Goal: Book appointment/travel/reservation

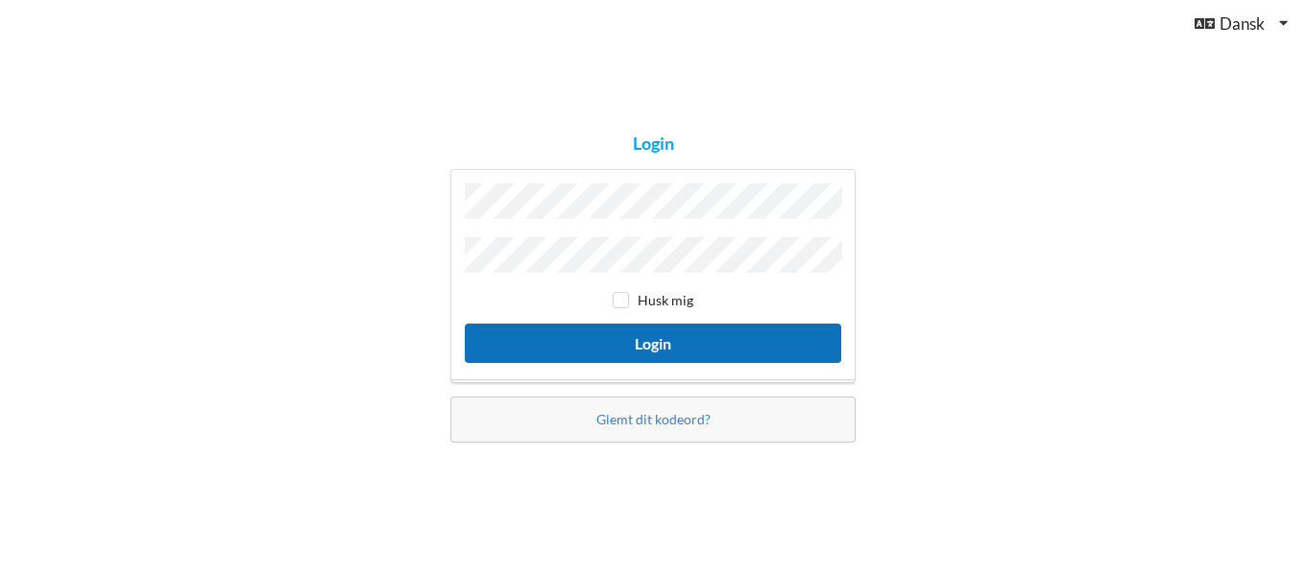
click at [678, 341] on button "Login" at bounding box center [653, 343] width 376 height 39
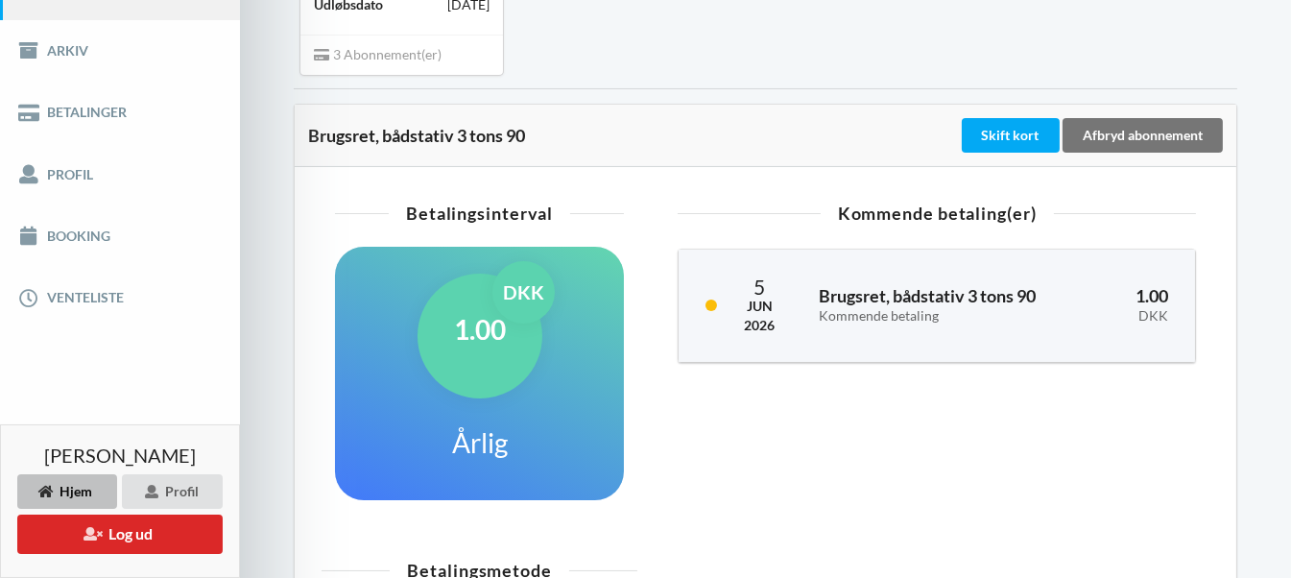
scroll to position [288, 0]
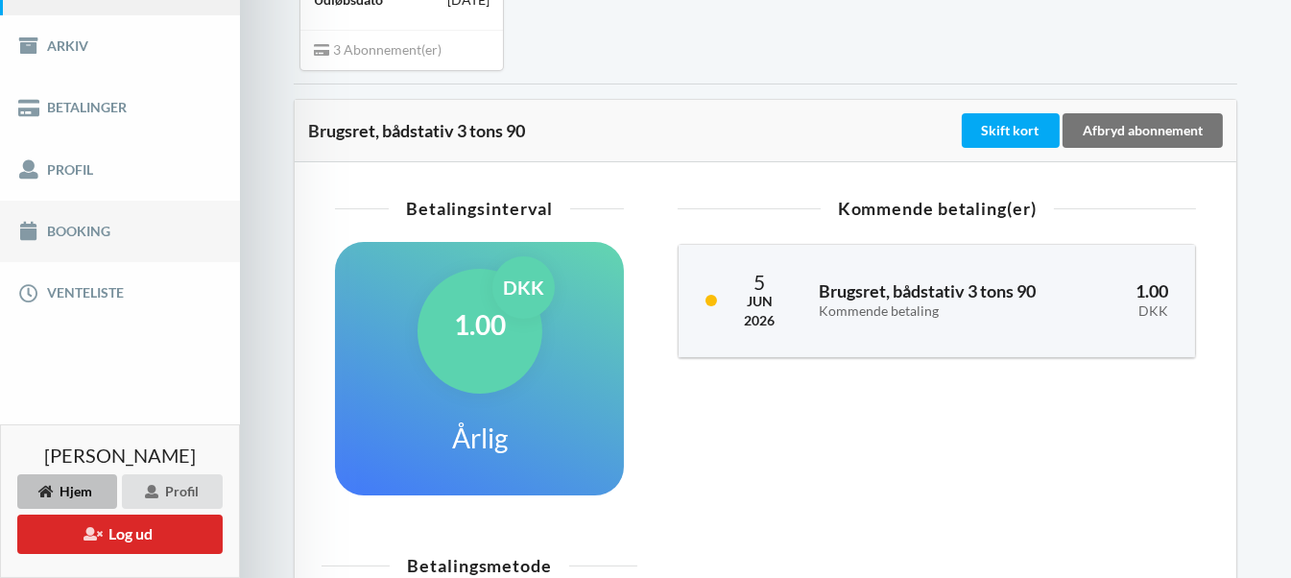
click at [64, 228] on link "Booking" at bounding box center [120, 231] width 240 height 61
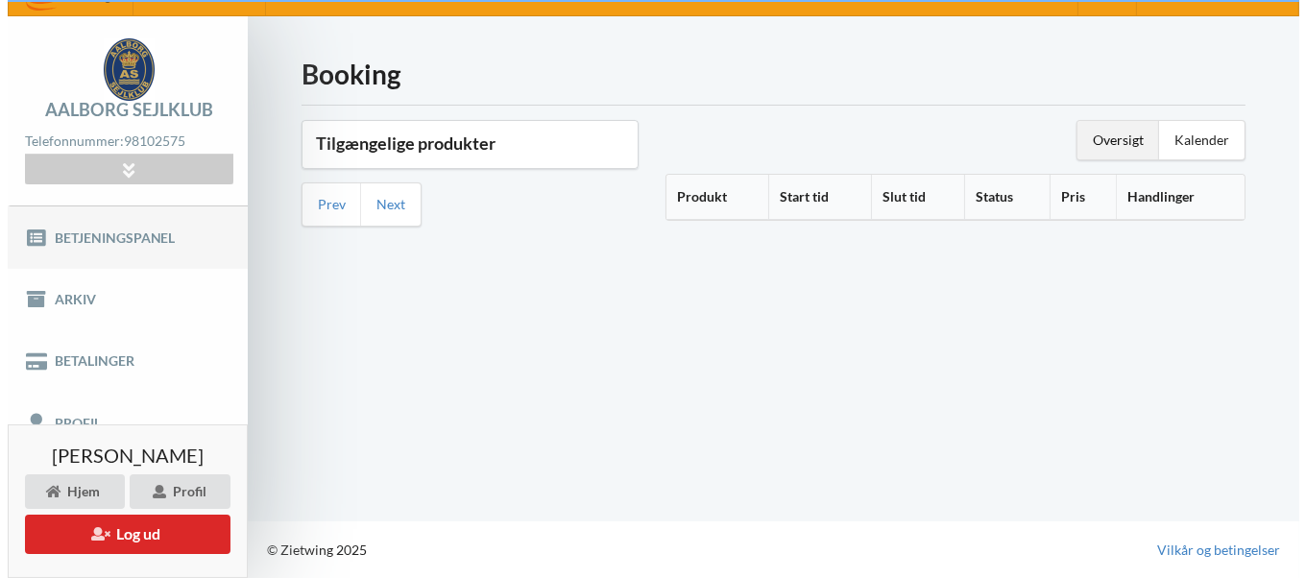
scroll to position [32, 0]
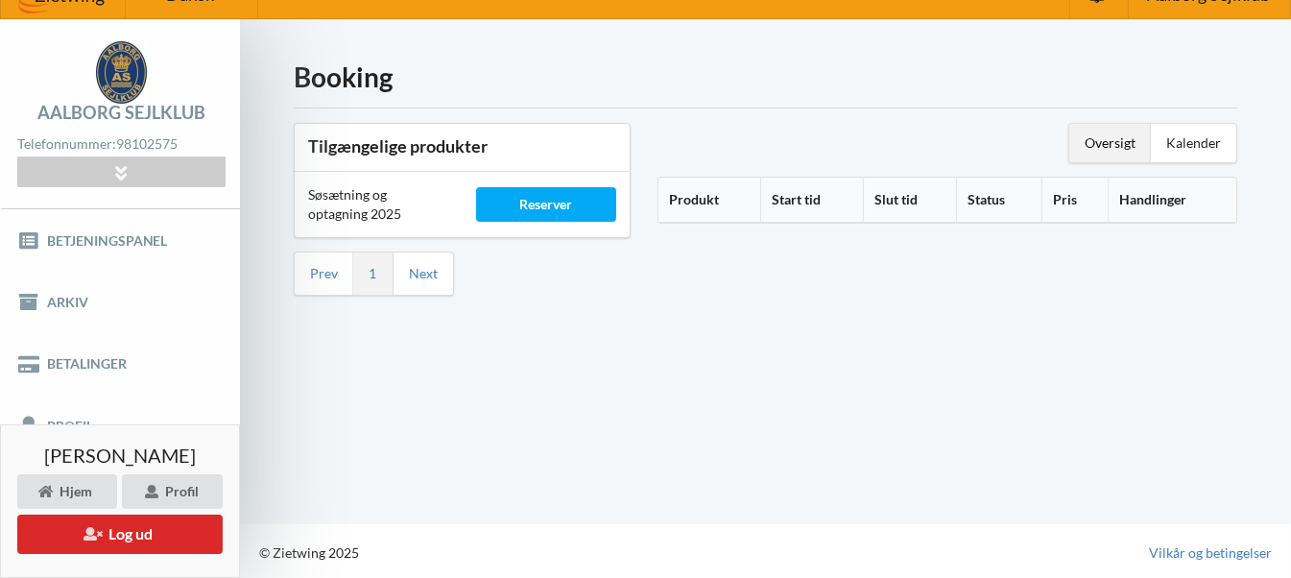
click at [354, 195] on div "Søsætning og optagning 2025" at bounding box center [379, 204] width 168 height 65
click at [324, 209] on div "Søsætning og optagning 2025" at bounding box center [379, 204] width 168 height 65
click at [556, 201] on div "Reserver" at bounding box center [546, 204] width 141 height 35
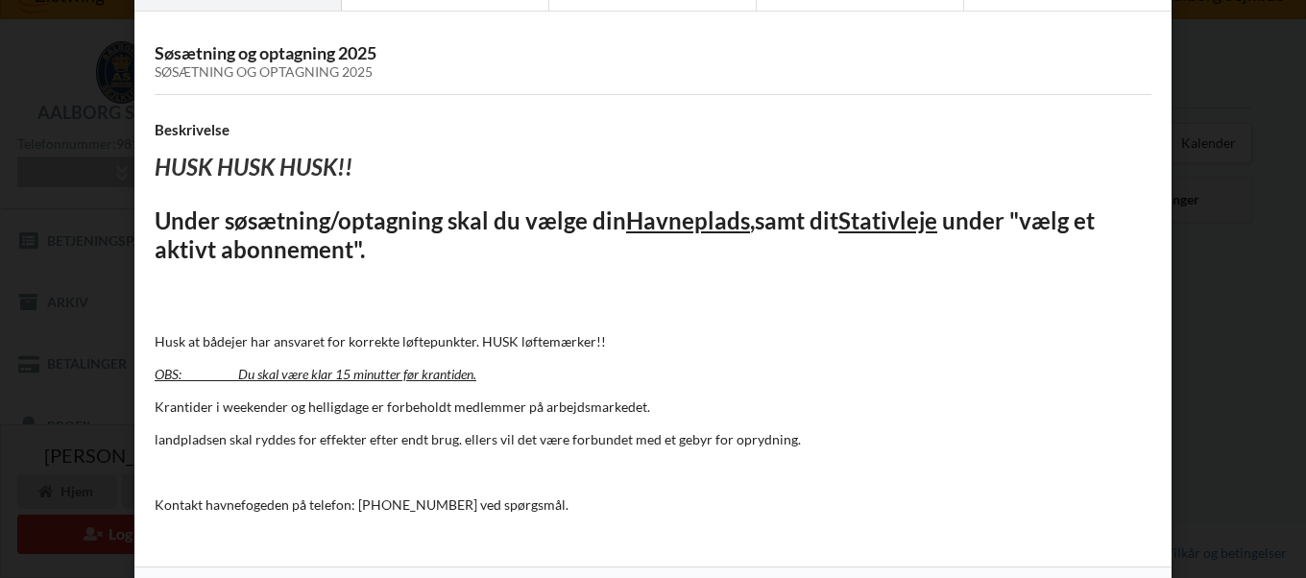
scroll to position [157, 0]
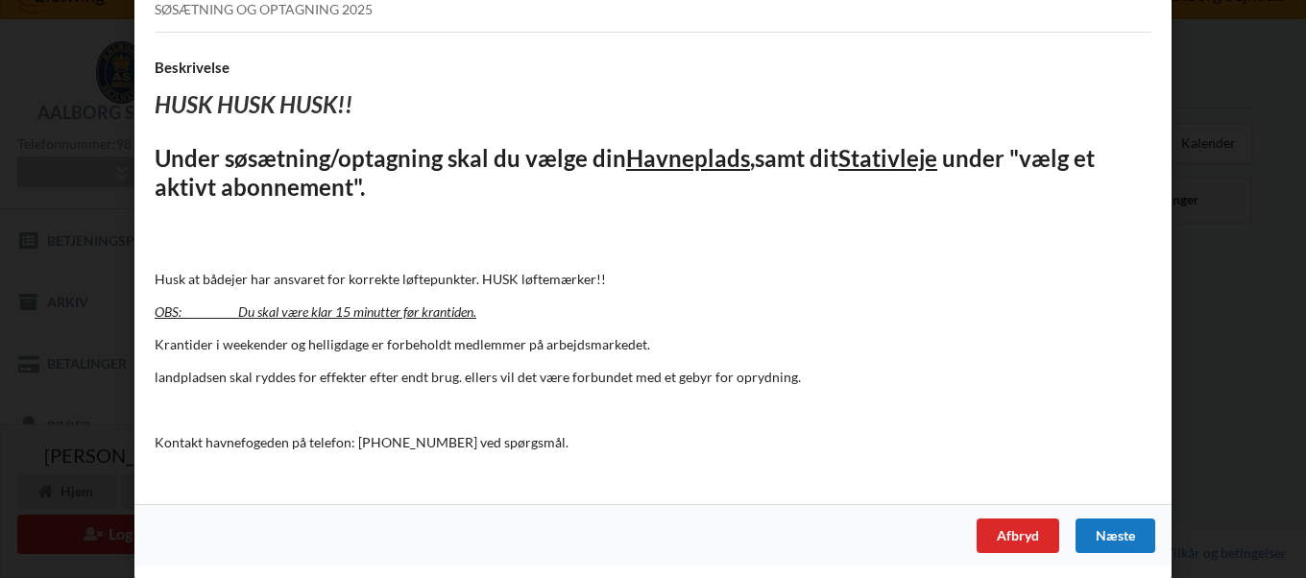
click at [1095, 531] on div "Næste" at bounding box center [1115, 535] width 80 height 35
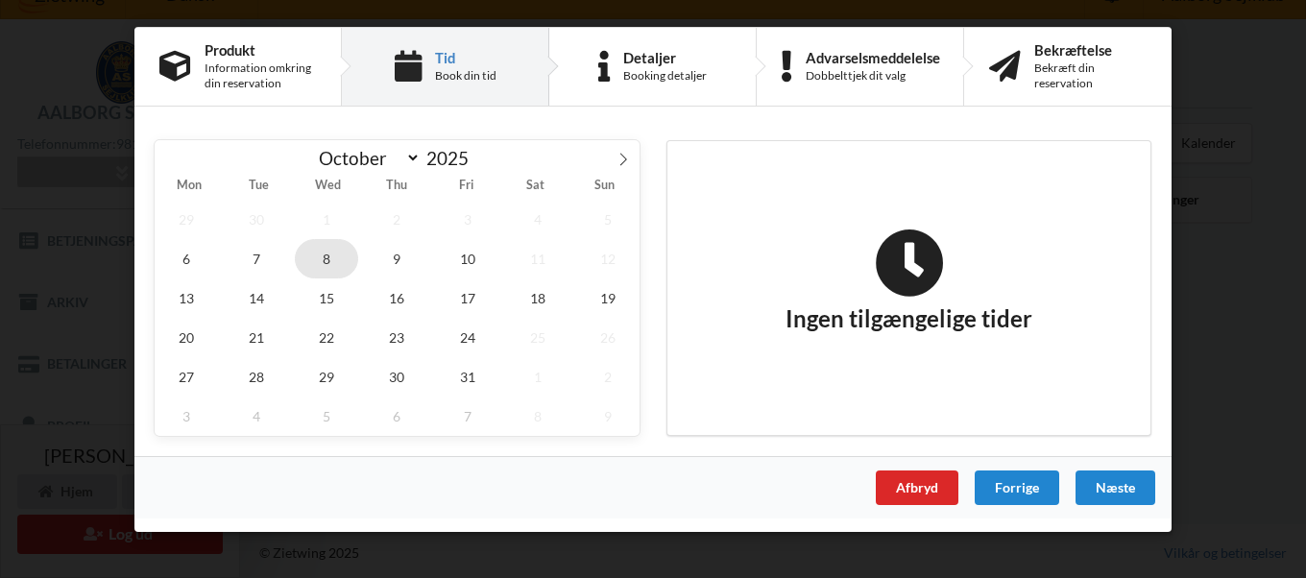
click at [326, 261] on span "8" at bounding box center [326, 258] width 63 height 39
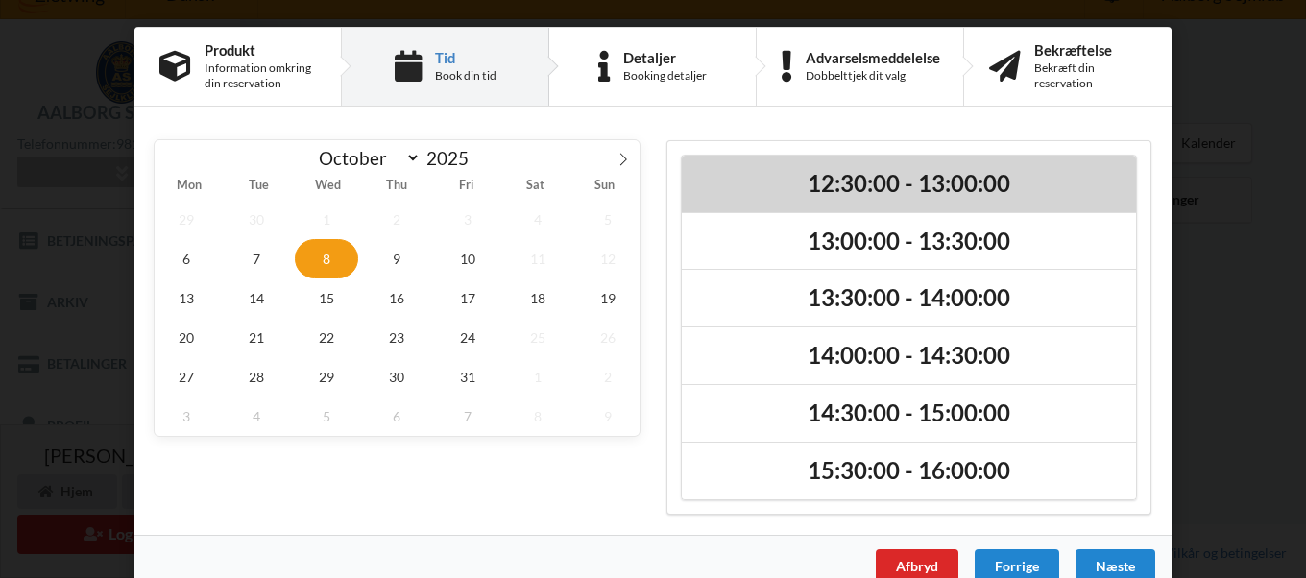
click at [843, 179] on h2 "12:30:00 - 13:00:00" at bounding box center [908, 184] width 427 height 30
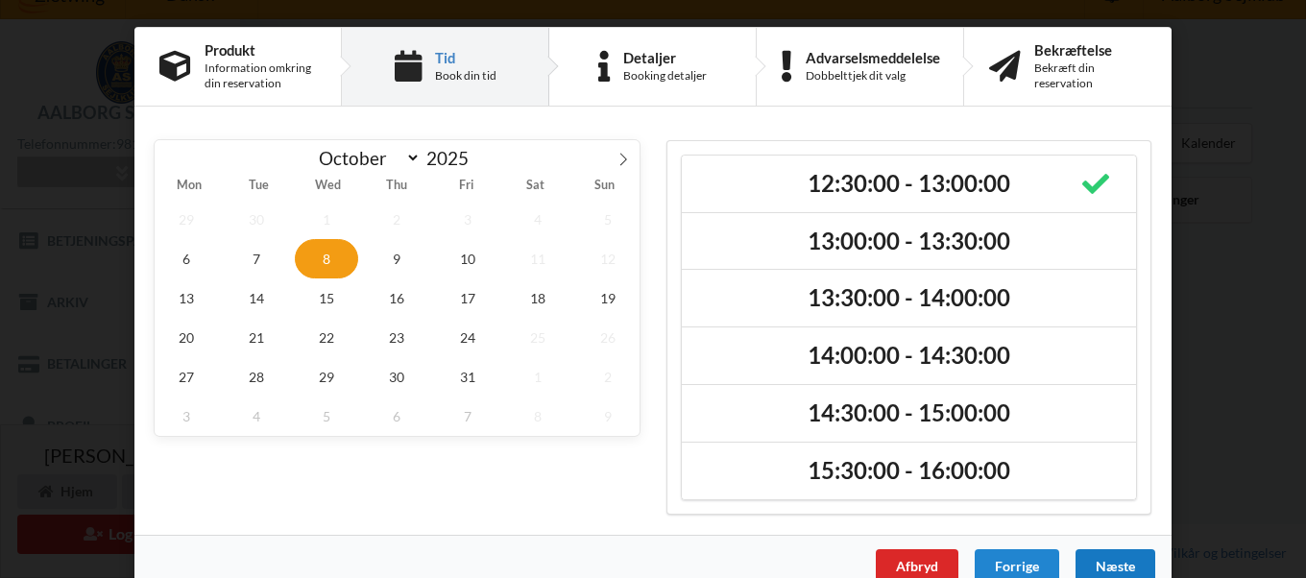
click at [1089, 554] on div "Næste" at bounding box center [1115, 566] width 80 height 35
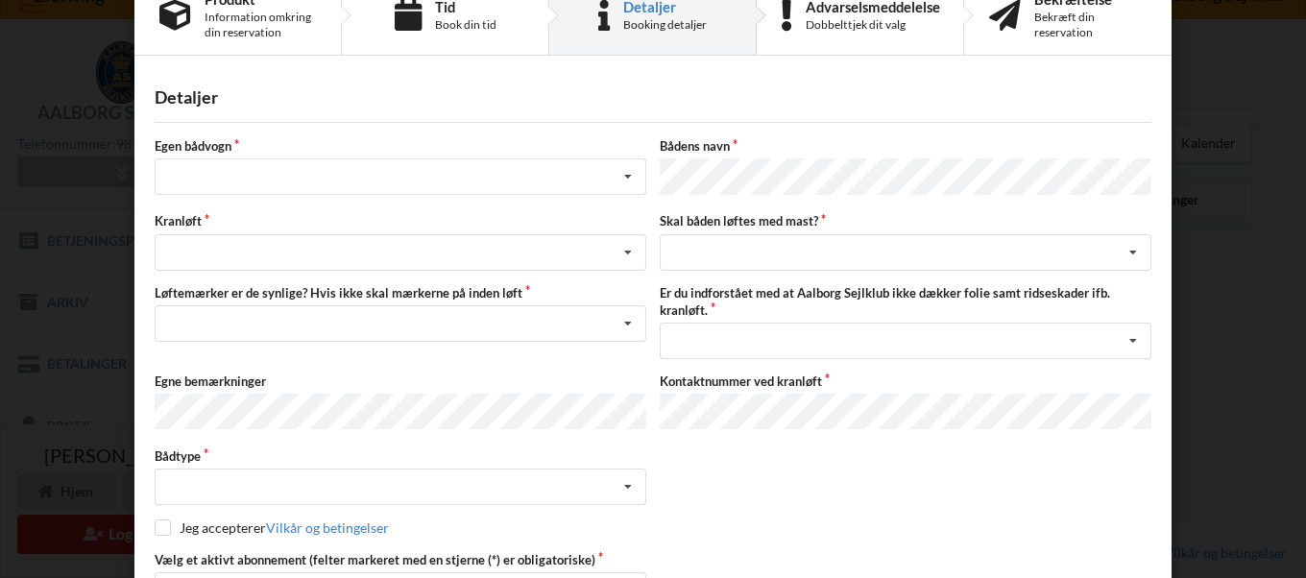
scroll to position [95, 0]
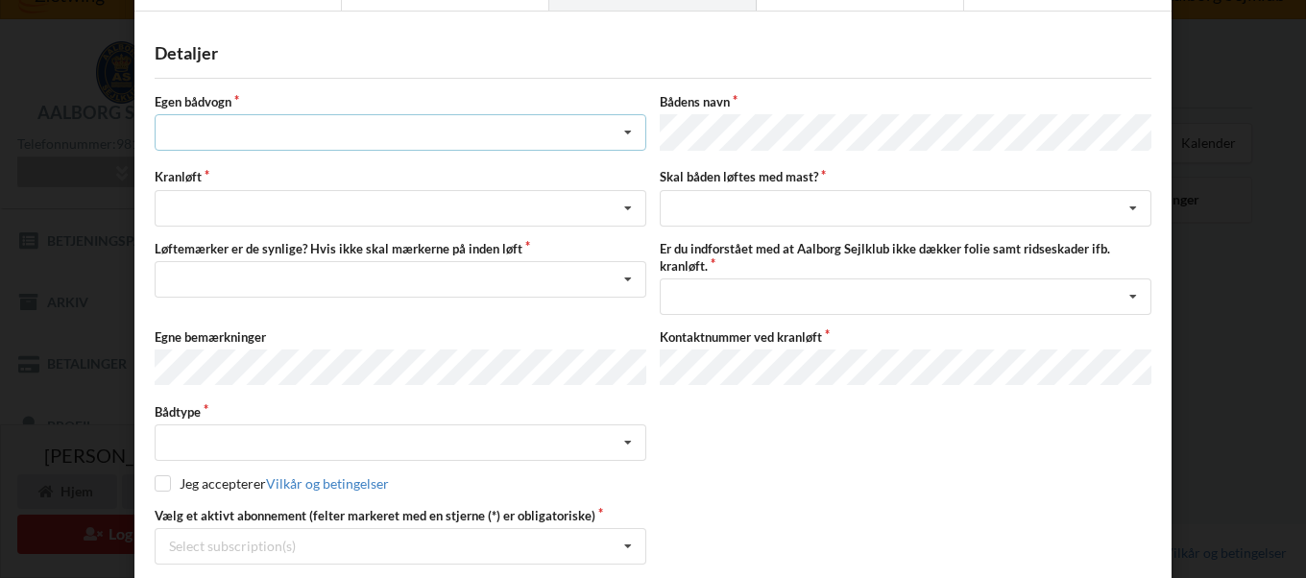
click at [626, 129] on icon at bounding box center [627, 133] width 29 height 36
click at [622, 129] on icon at bounding box center [627, 133] width 29 height 36
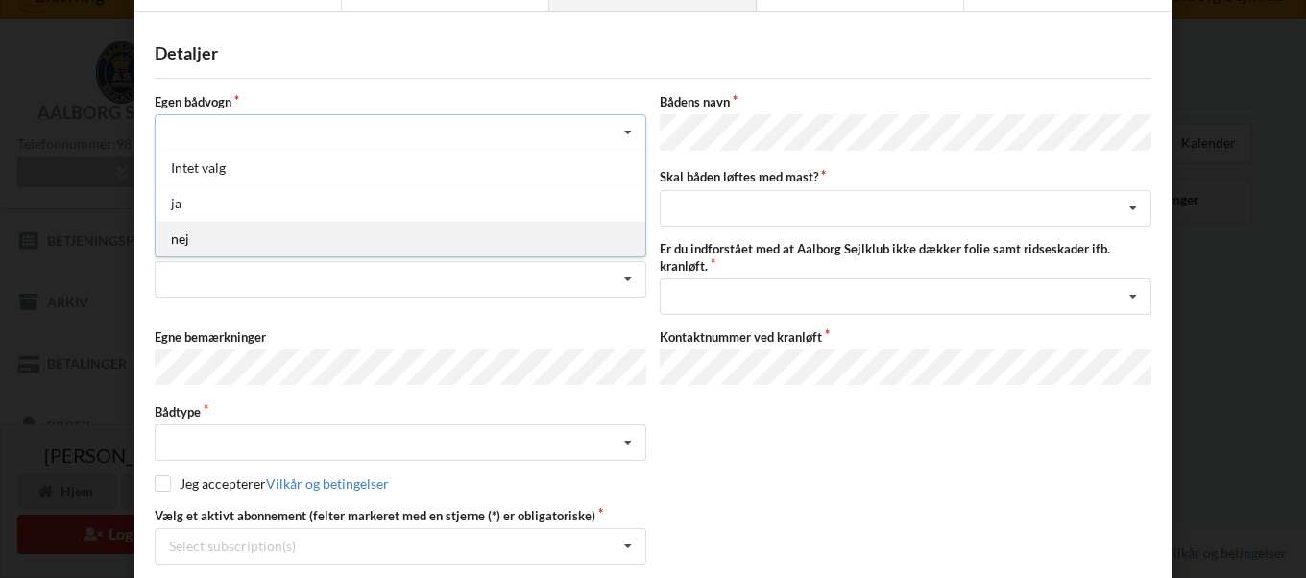
click at [217, 240] on div "nej" at bounding box center [401, 239] width 490 height 36
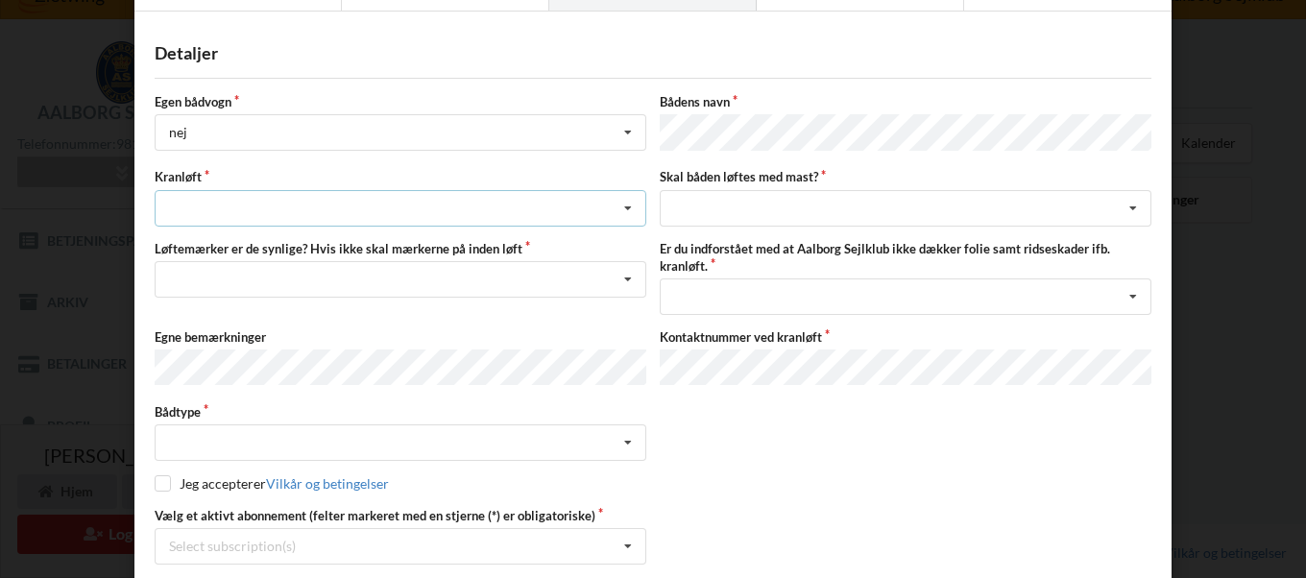
click at [622, 203] on icon at bounding box center [627, 209] width 29 height 36
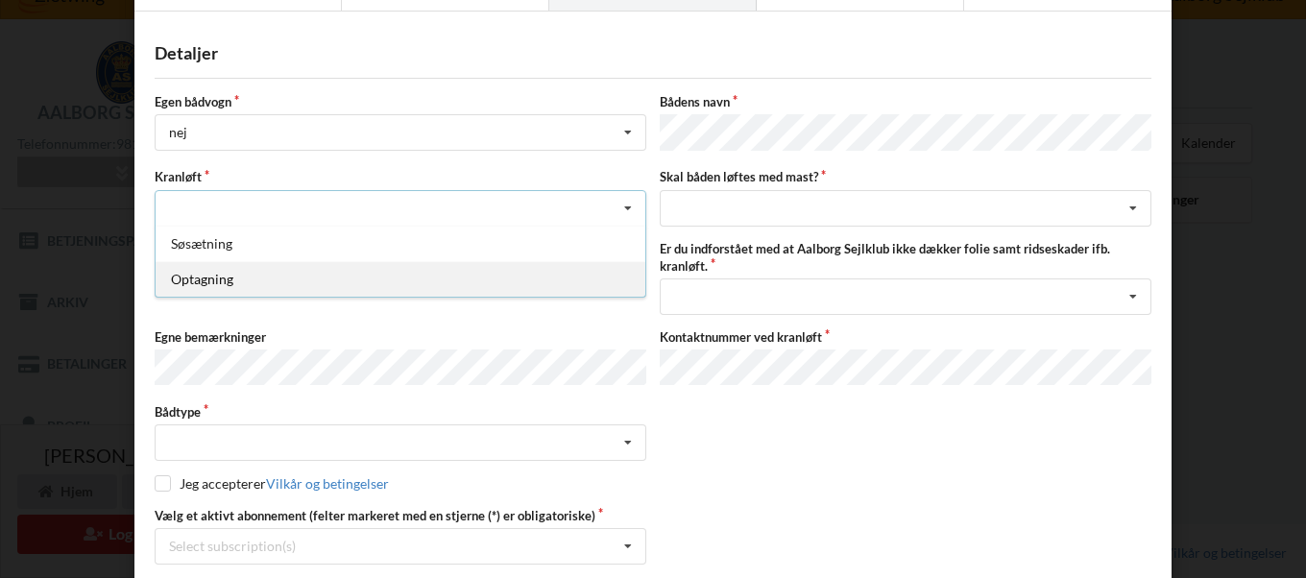
click at [170, 276] on div "Optagning" at bounding box center [401, 279] width 490 height 36
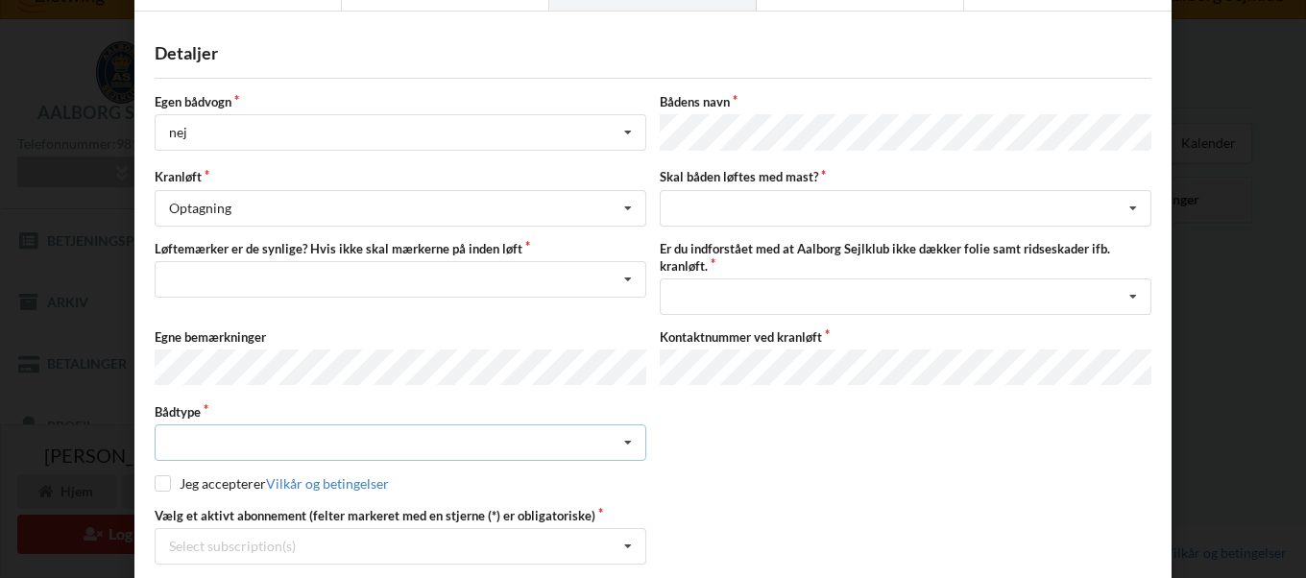
click at [619, 433] on icon at bounding box center [627, 443] width 29 height 36
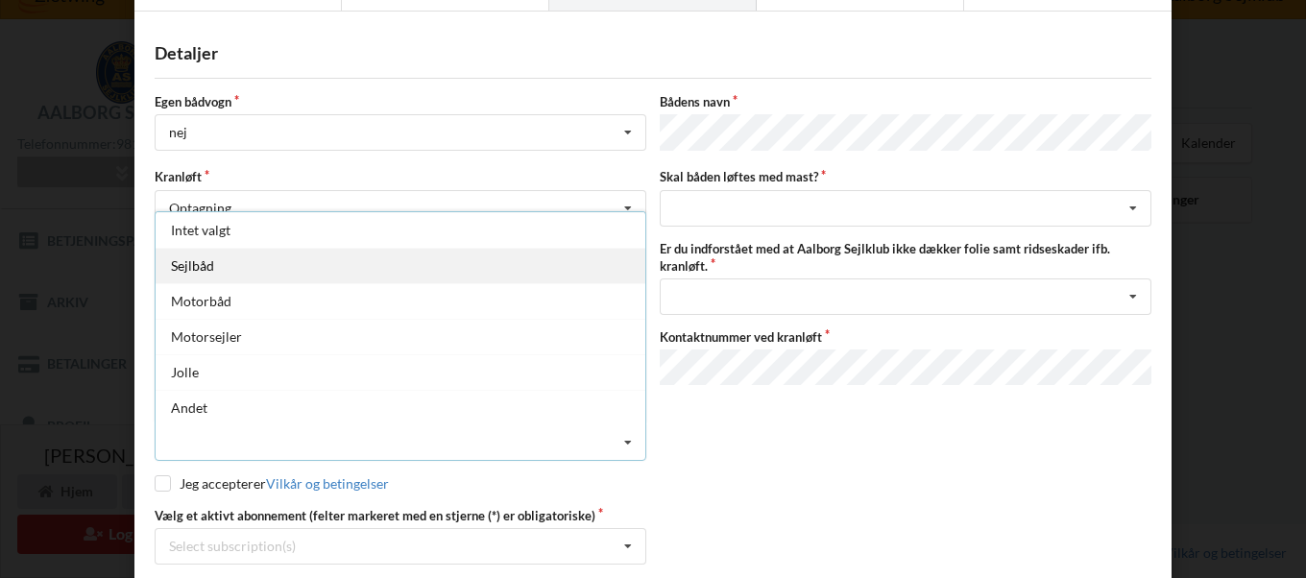
click at [197, 252] on div "Sejlbåd" at bounding box center [401, 266] width 490 height 36
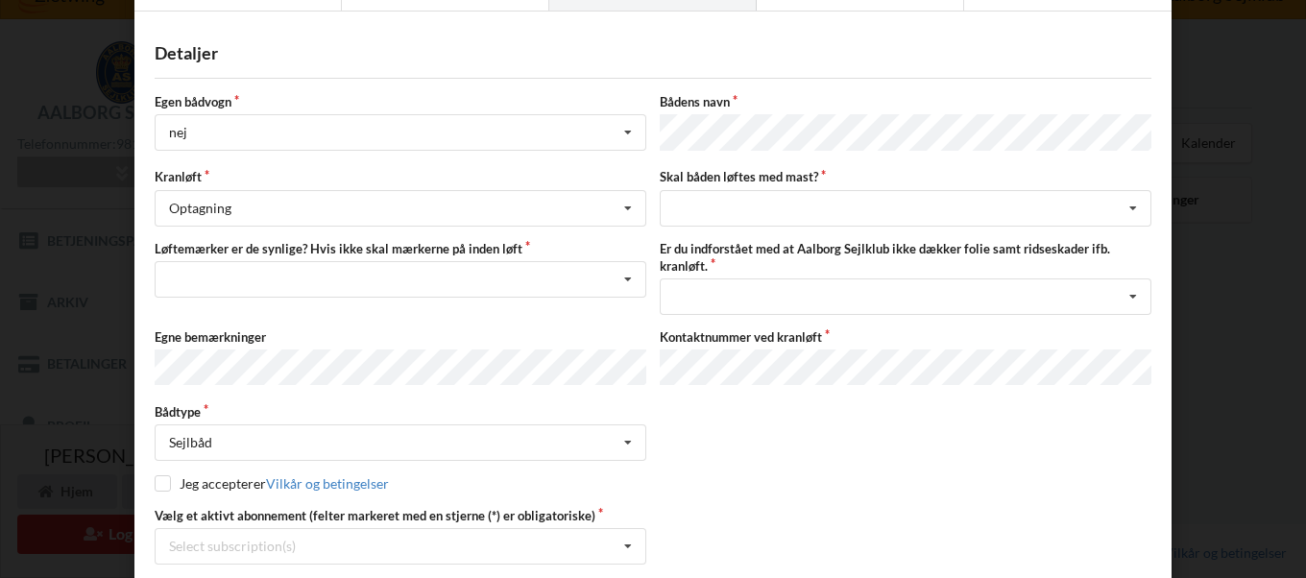
click at [746, 90] on div "Detaljer Egen bådvogn nej Intet valg ja nej Bådens navn Kranløft Optagning Søsæ…" at bounding box center [652, 311] width 1037 height 573
click at [1130, 289] on icon at bounding box center [1132, 297] width 29 height 36
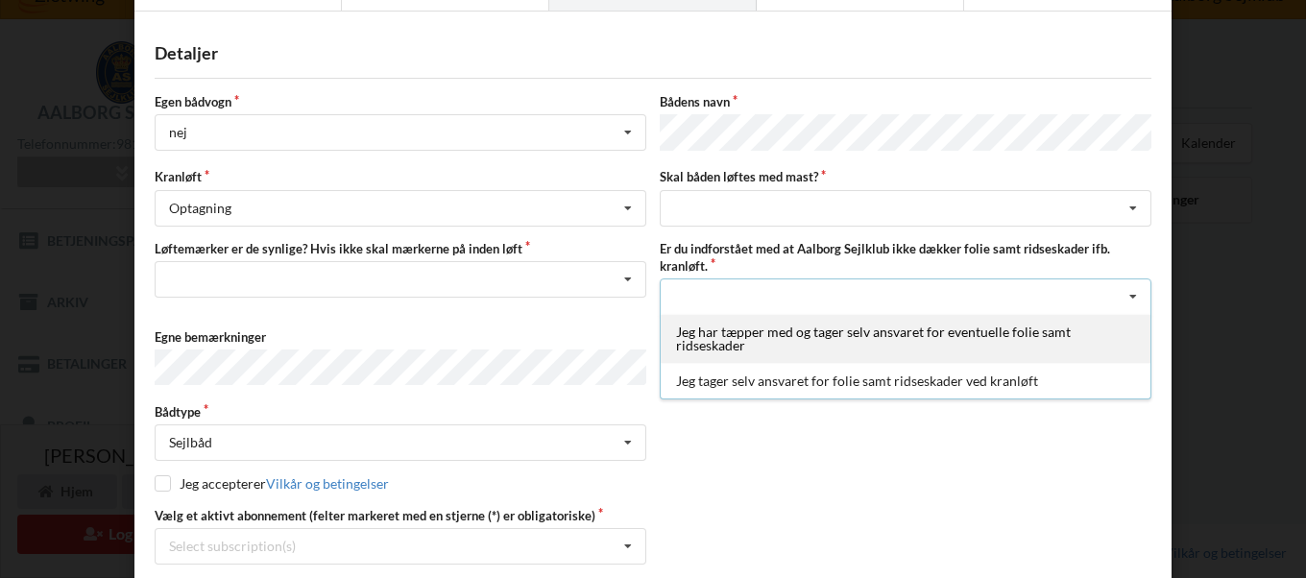
click at [693, 330] on div "Jeg har tæpper med og tager selv ansvaret for eventuelle folie samt ridseskader" at bounding box center [906, 338] width 490 height 49
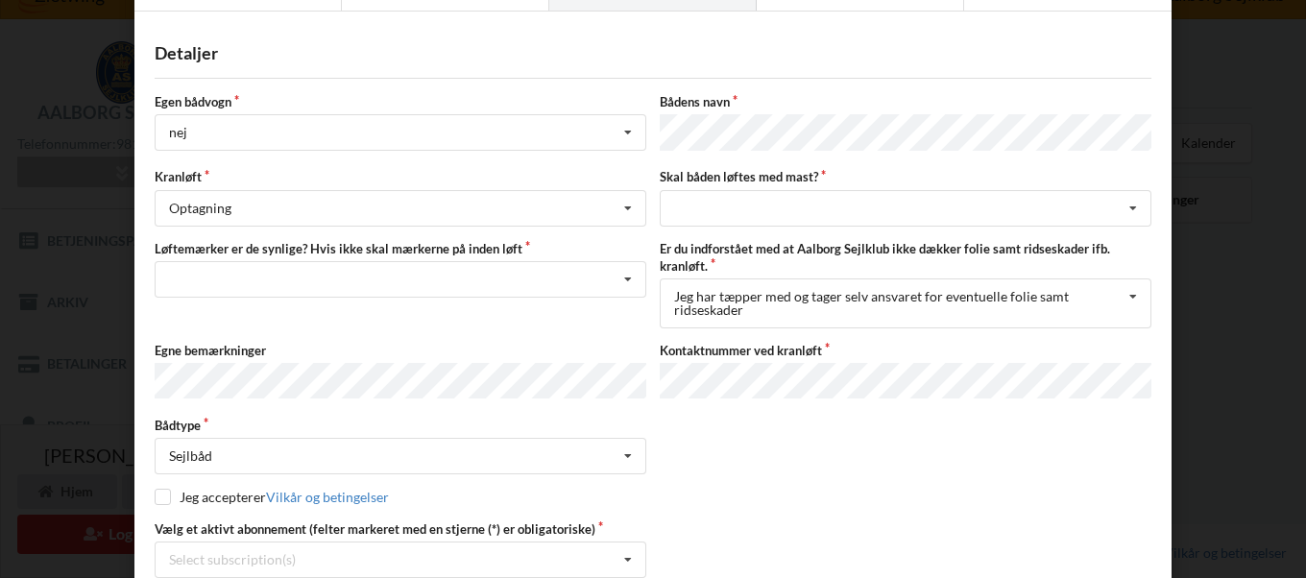
scroll to position [193, 0]
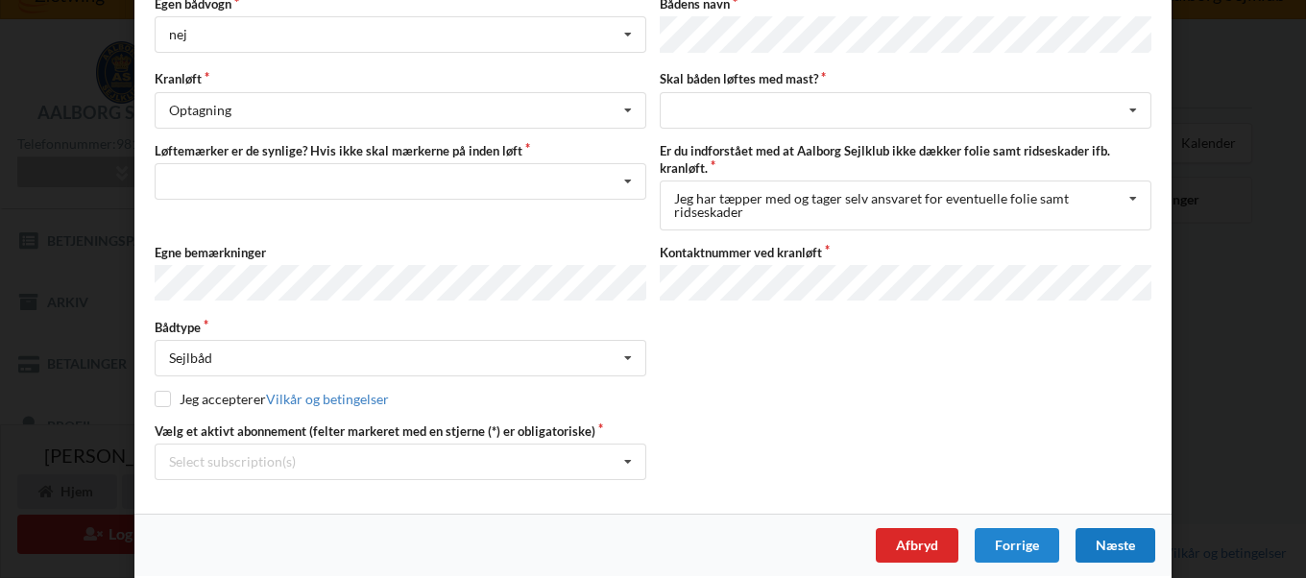
click at [1107, 533] on div "Næste" at bounding box center [1115, 545] width 80 height 35
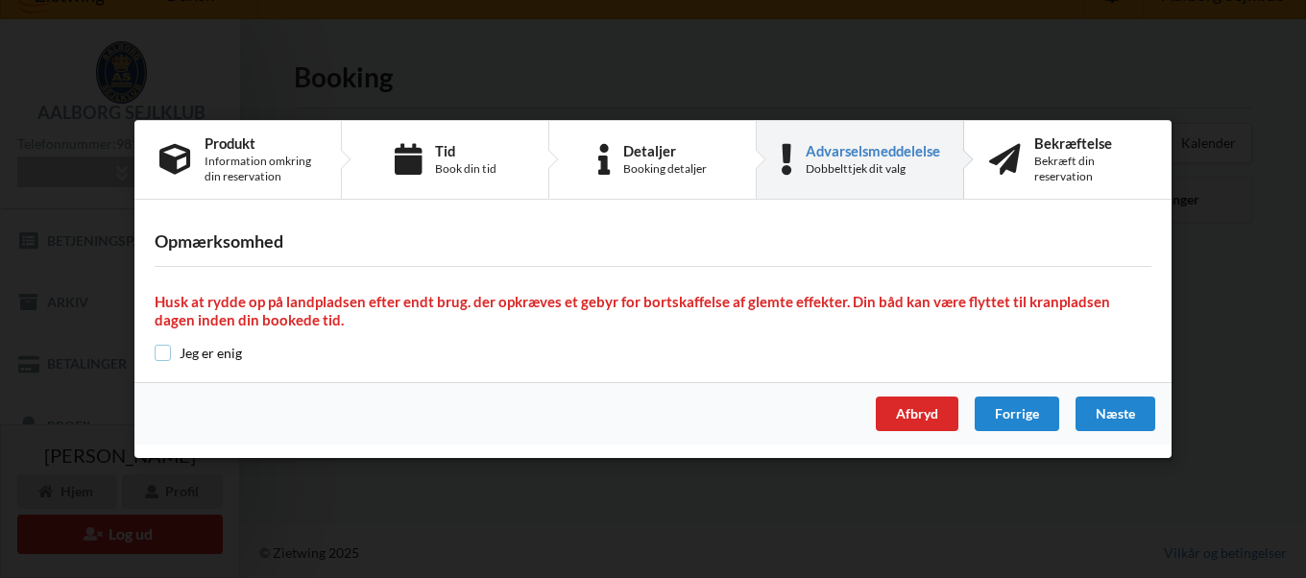
click at [169, 356] on input "checkbox" at bounding box center [163, 353] width 16 height 16
checkbox input "true"
click at [1123, 417] on div "Næste" at bounding box center [1115, 413] width 80 height 35
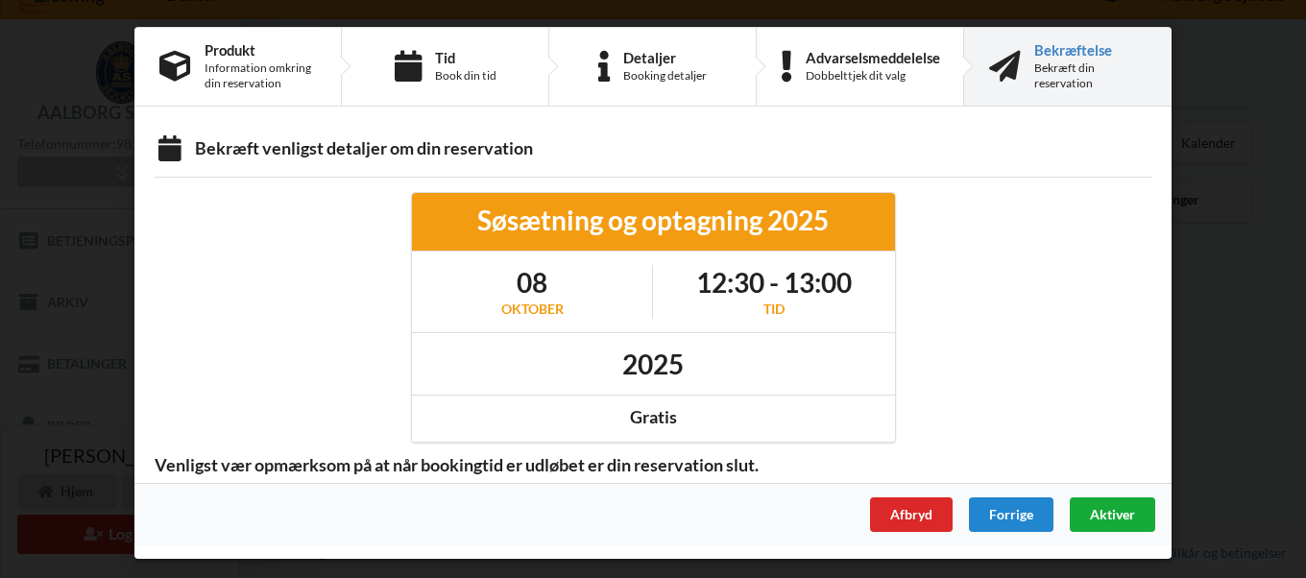
scroll to position [0, 0]
click at [1117, 510] on span "Aktiver" at bounding box center [1112, 514] width 45 height 16
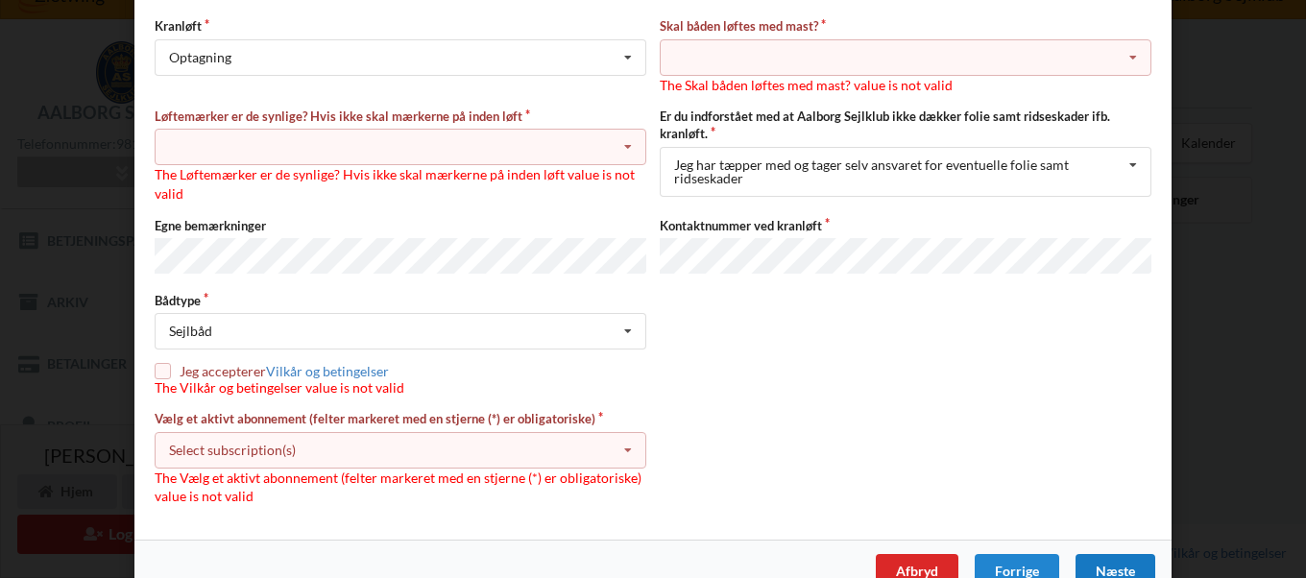
scroll to position [273, 0]
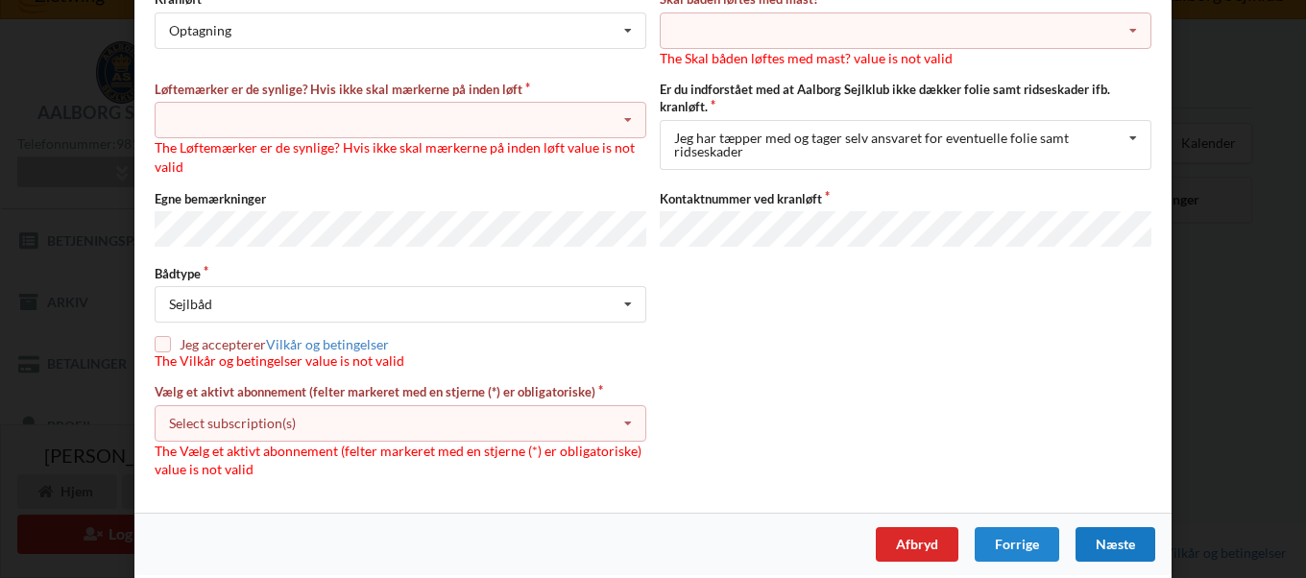
click at [156, 336] on input "checkbox" at bounding box center [163, 344] width 16 height 16
checkbox input "true"
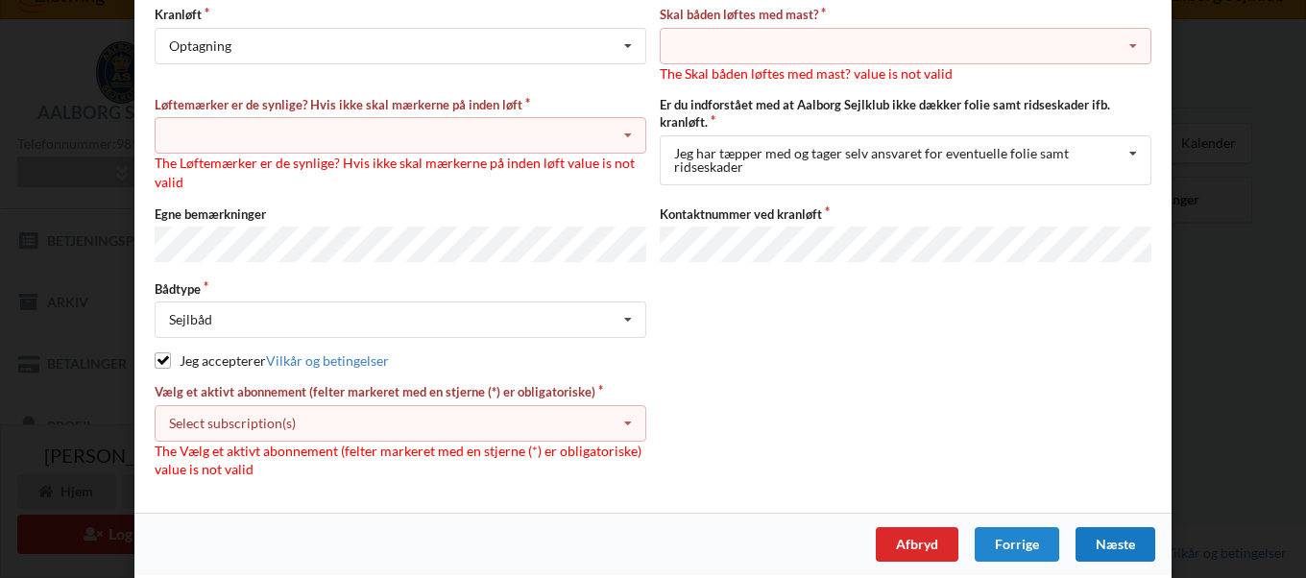
click at [625, 411] on icon at bounding box center [627, 424] width 29 height 36
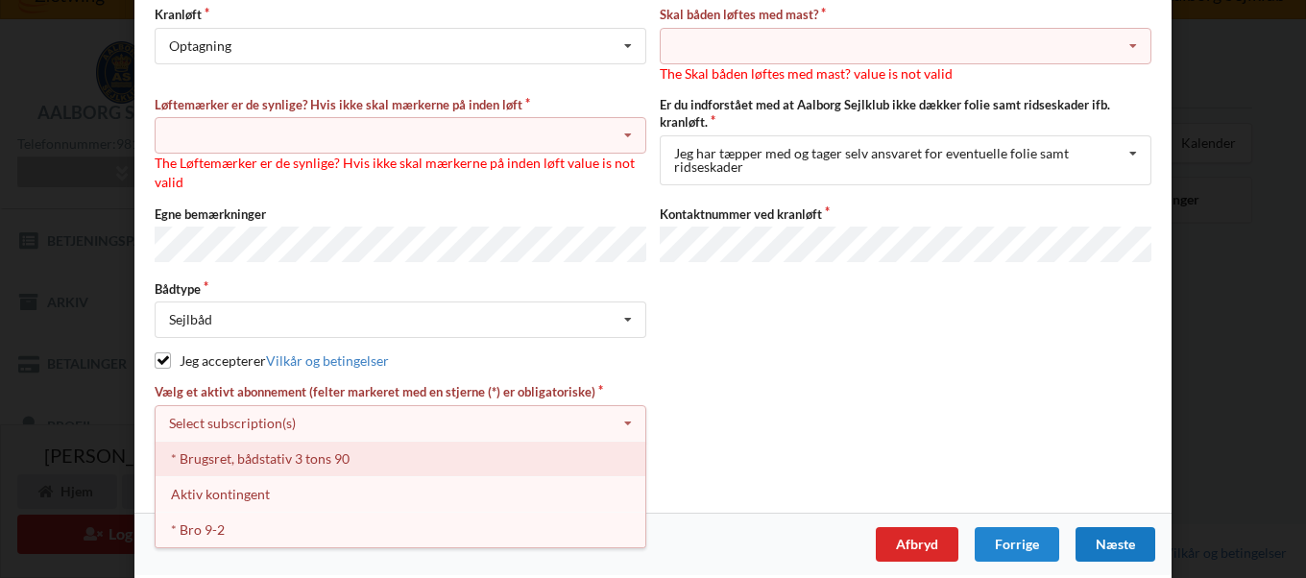
click at [252, 446] on div "* Brugsret, bådstativ 3 tons 90" at bounding box center [401, 459] width 490 height 36
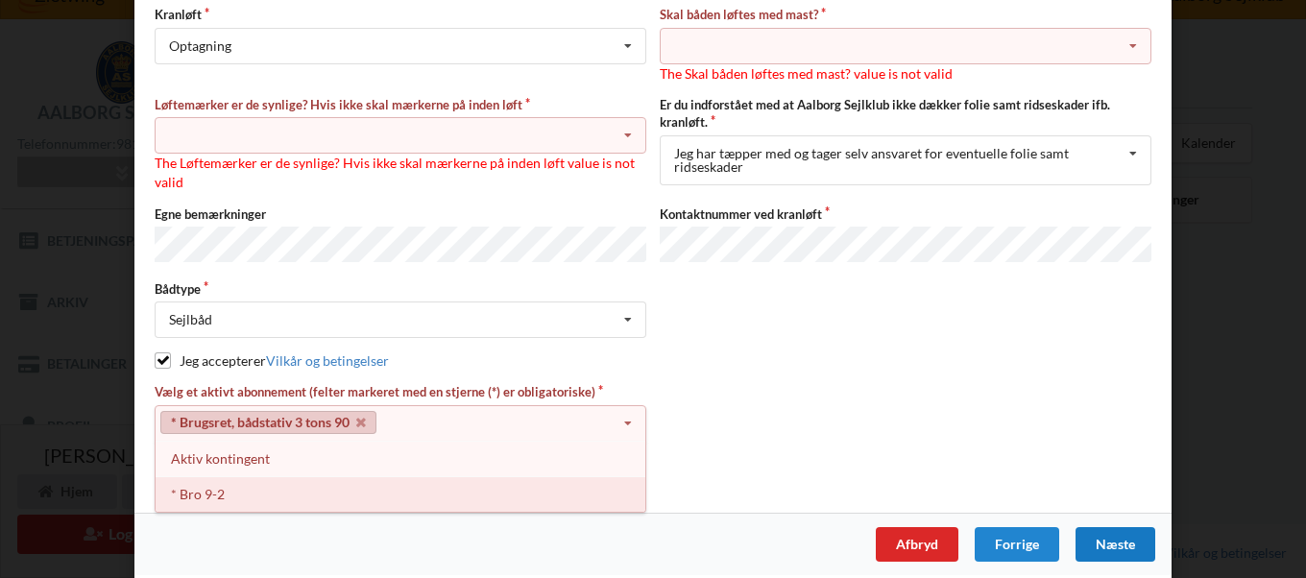
click at [185, 488] on div "* Bro 9-2" at bounding box center [401, 494] width 490 height 36
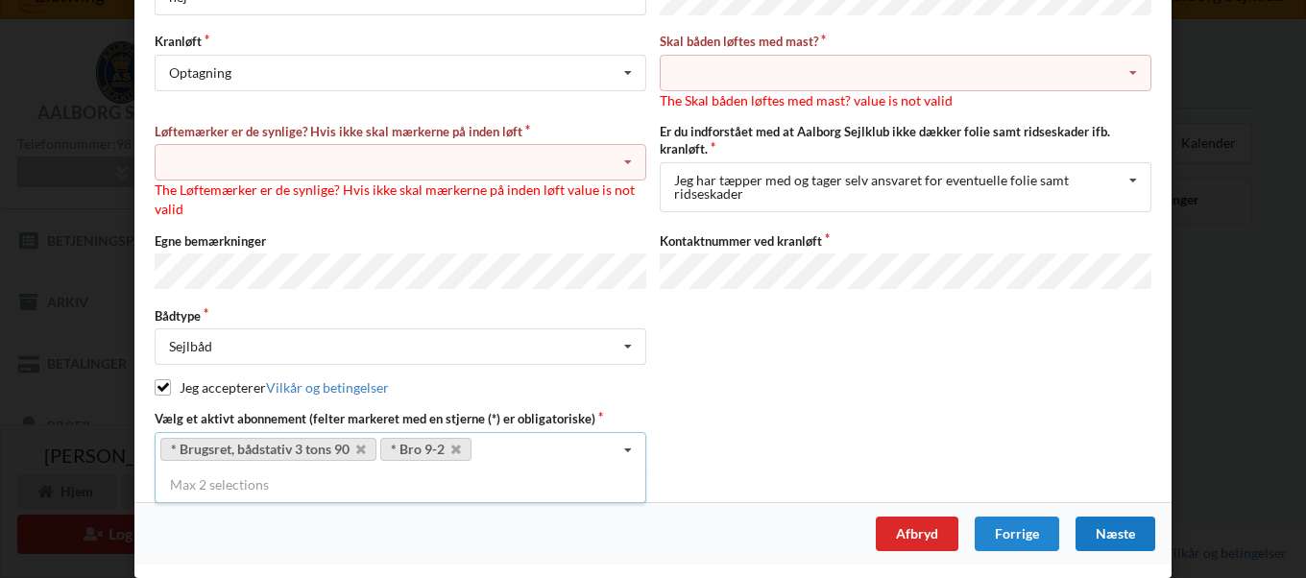
scroll to position [220, 0]
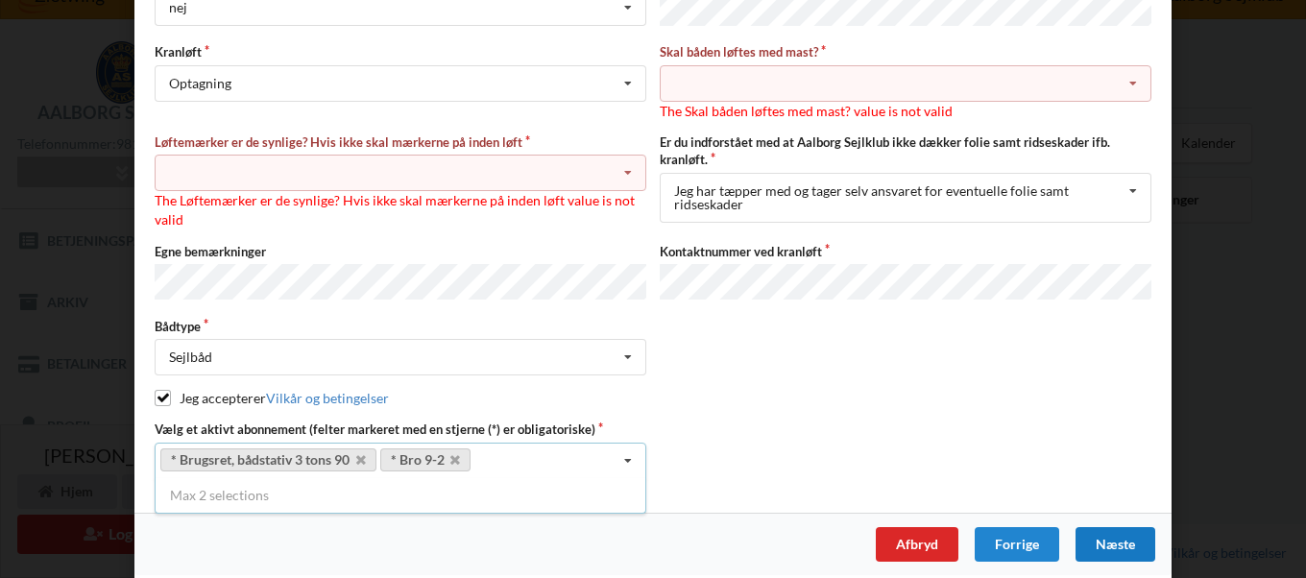
click at [1103, 535] on div "Næste" at bounding box center [1115, 544] width 80 height 35
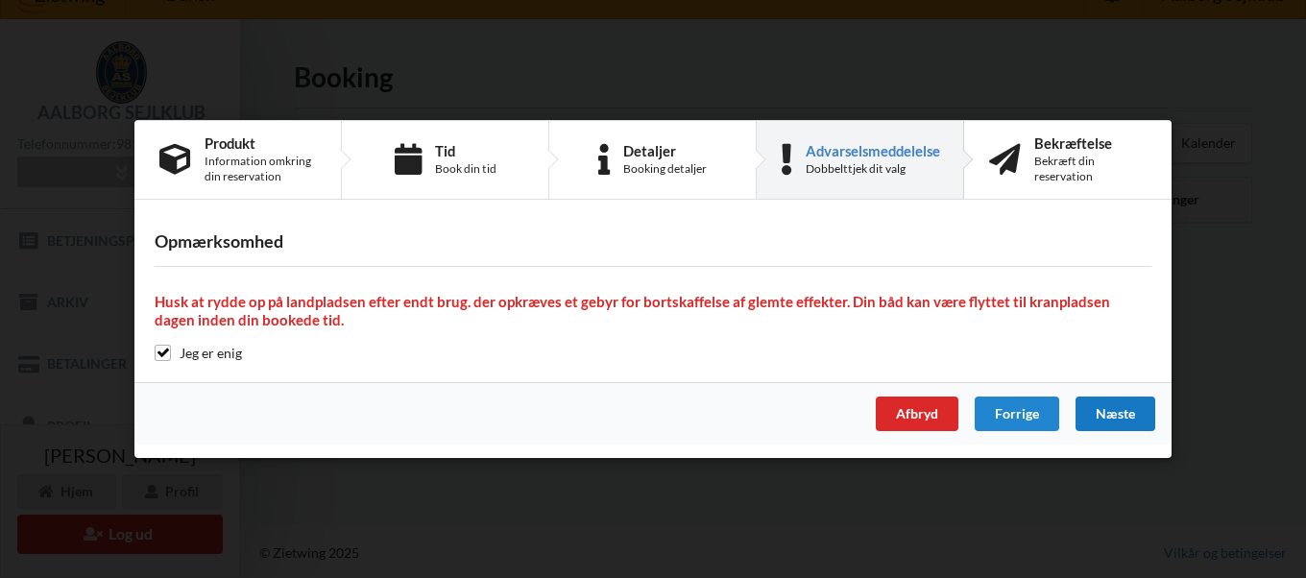
click at [1107, 401] on div "Næste" at bounding box center [1115, 413] width 80 height 35
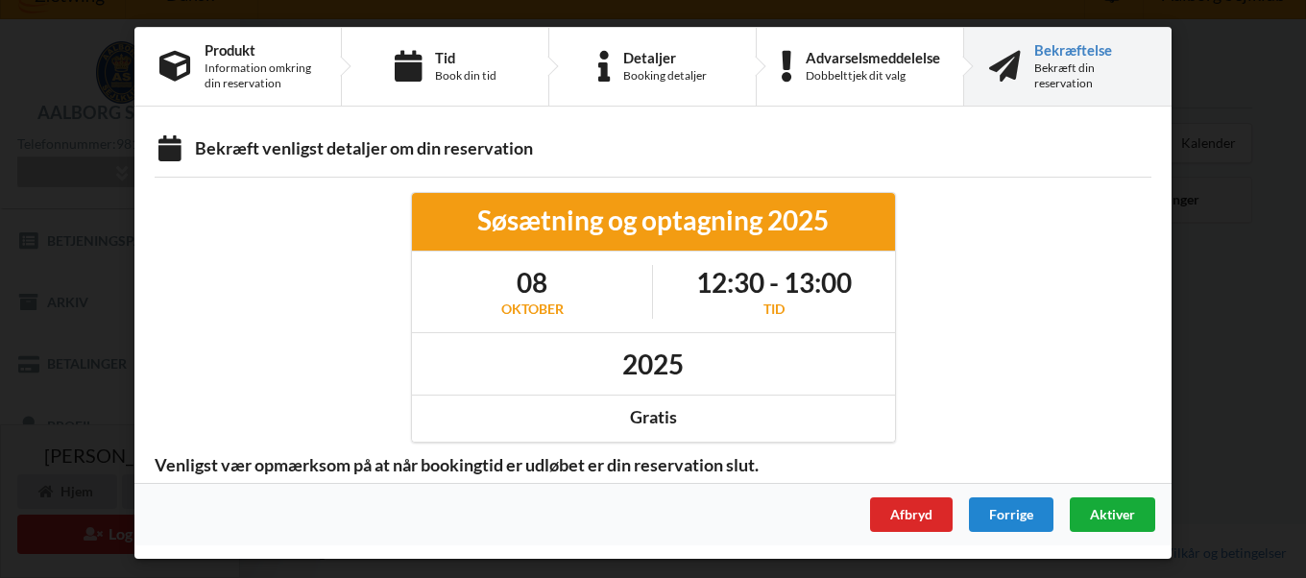
click at [1098, 507] on span "Aktiver" at bounding box center [1112, 514] width 45 height 16
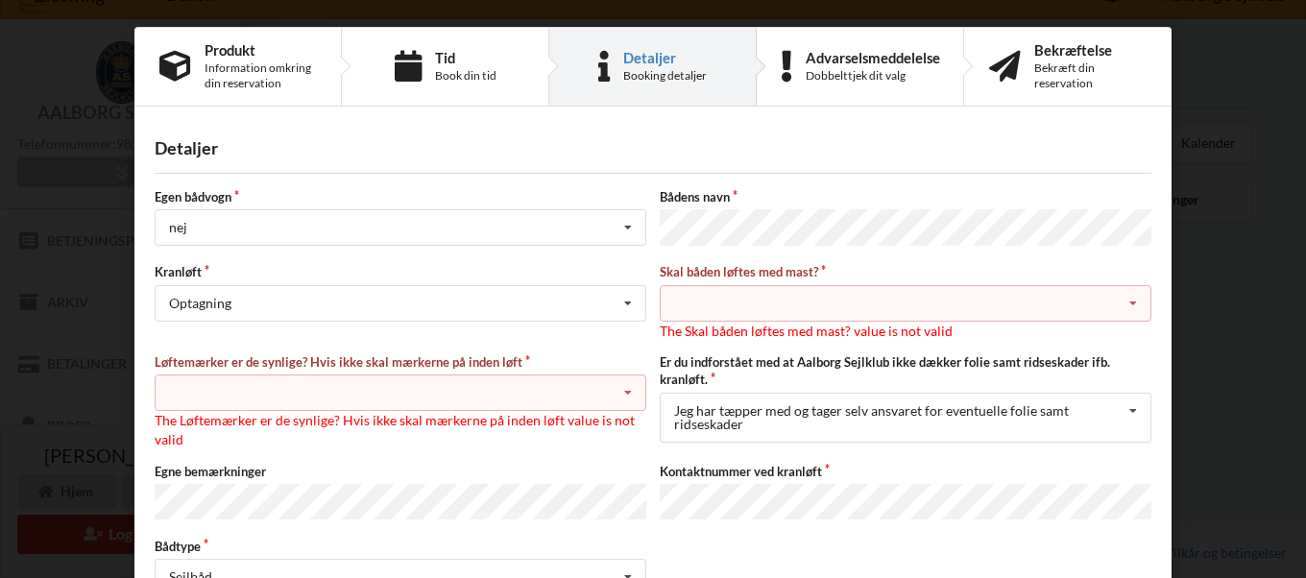
click at [1126, 297] on icon at bounding box center [1132, 304] width 29 height 36
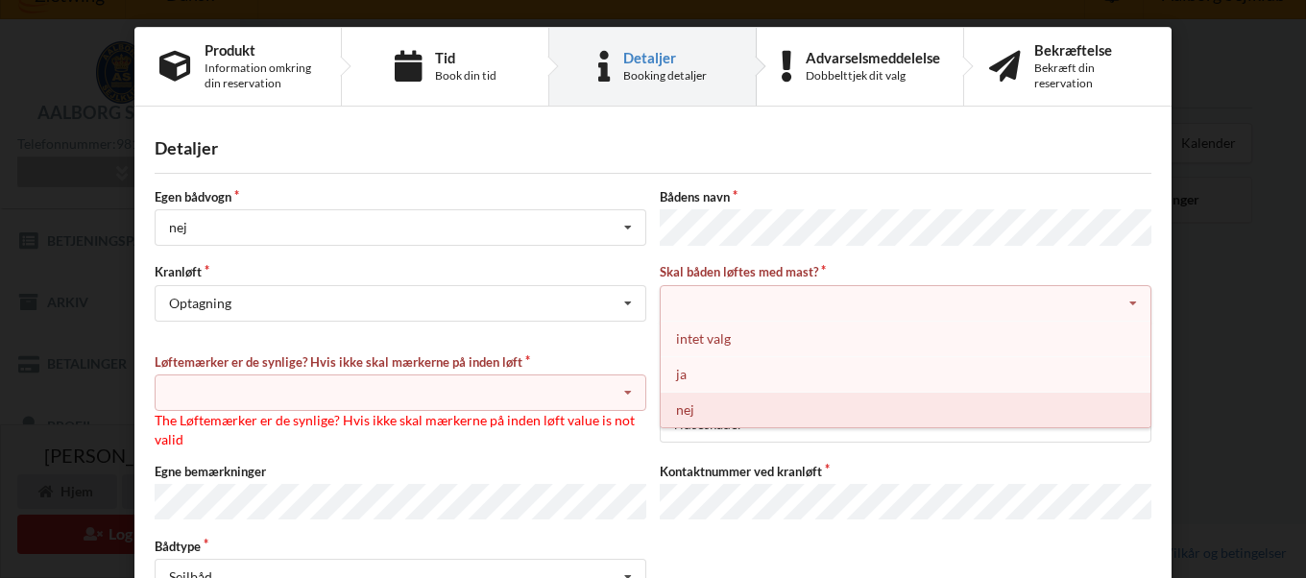
click at [677, 407] on div "nej" at bounding box center [906, 410] width 490 height 36
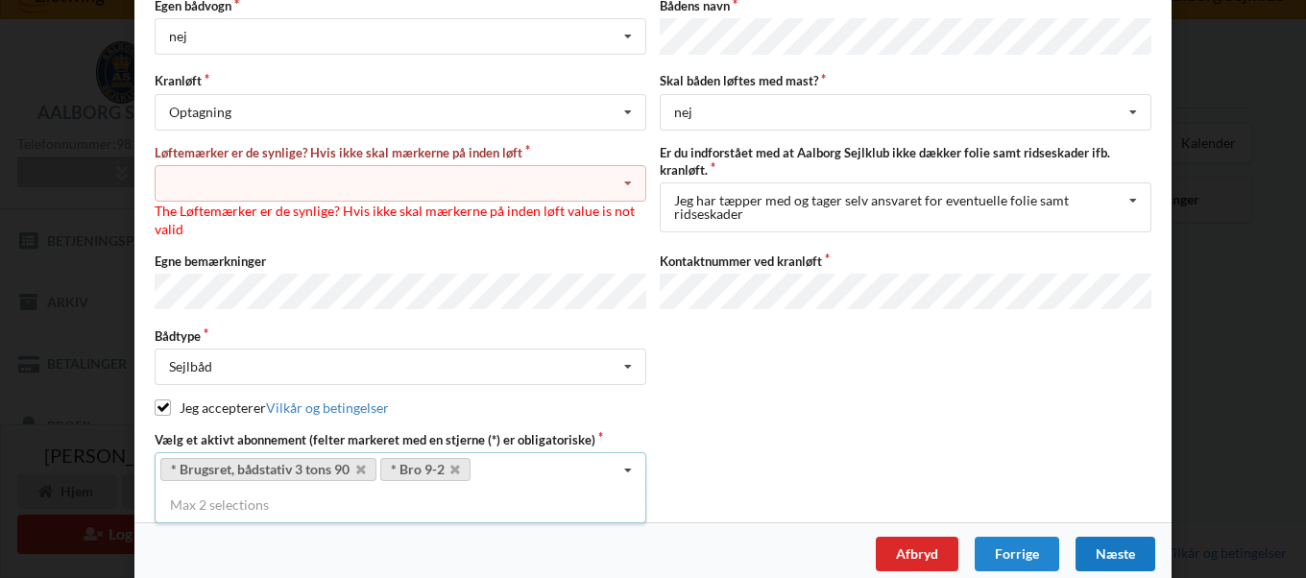
scroll to position [201, 0]
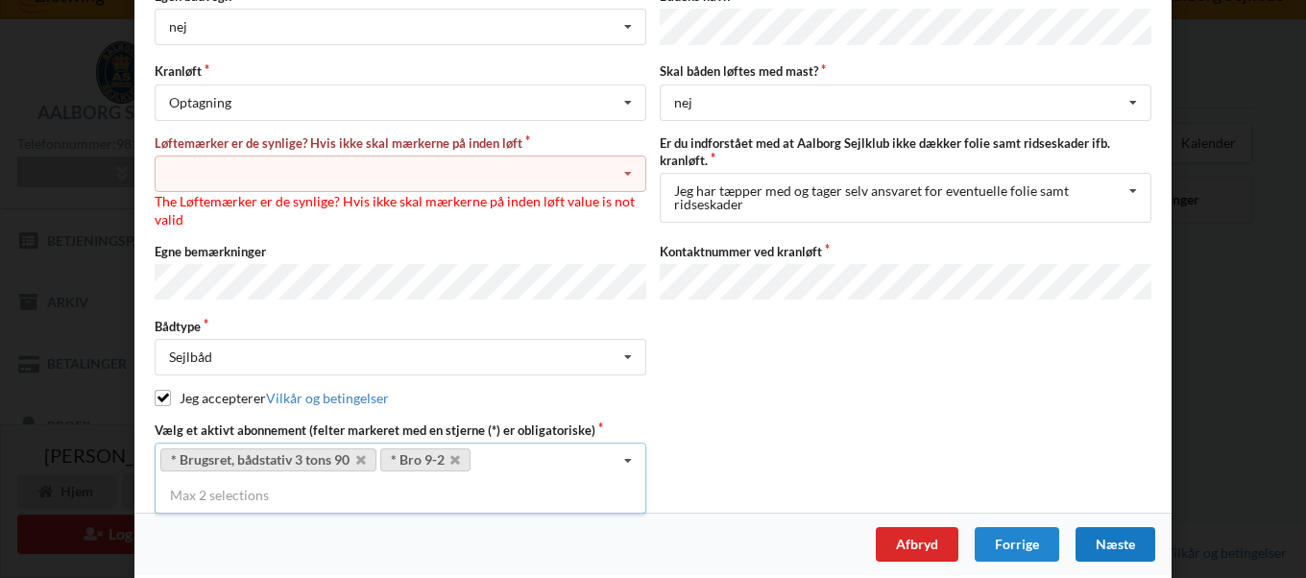
click at [1118, 529] on div "Næste" at bounding box center [1115, 544] width 80 height 35
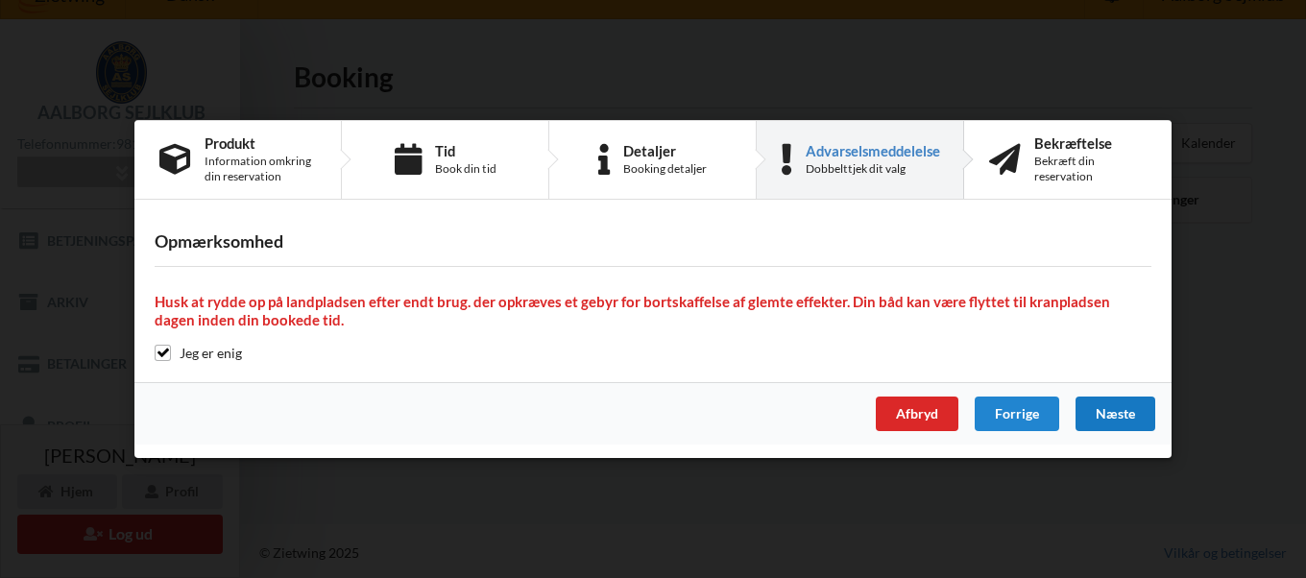
click at [1115, 411] on div "Næste" at bounding box center [1115, 413] width 80 height 35
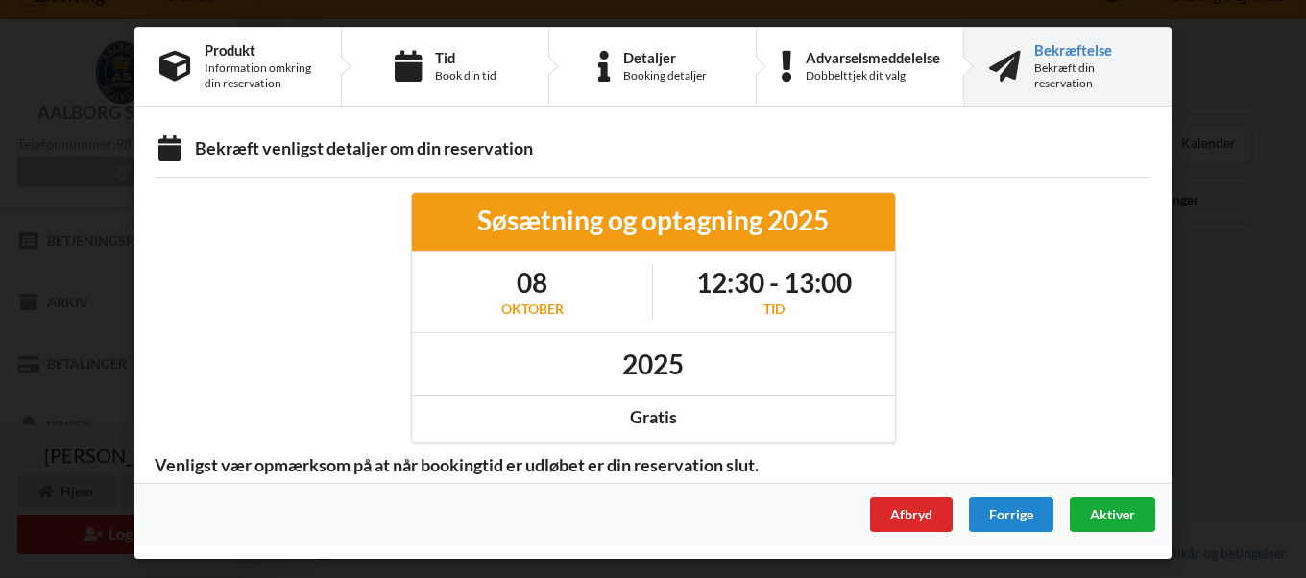
scroll to position [0, 0]
click at [1115, 509] on span "Aktiver" at bounding box center [1112, 514] width 45 height 16
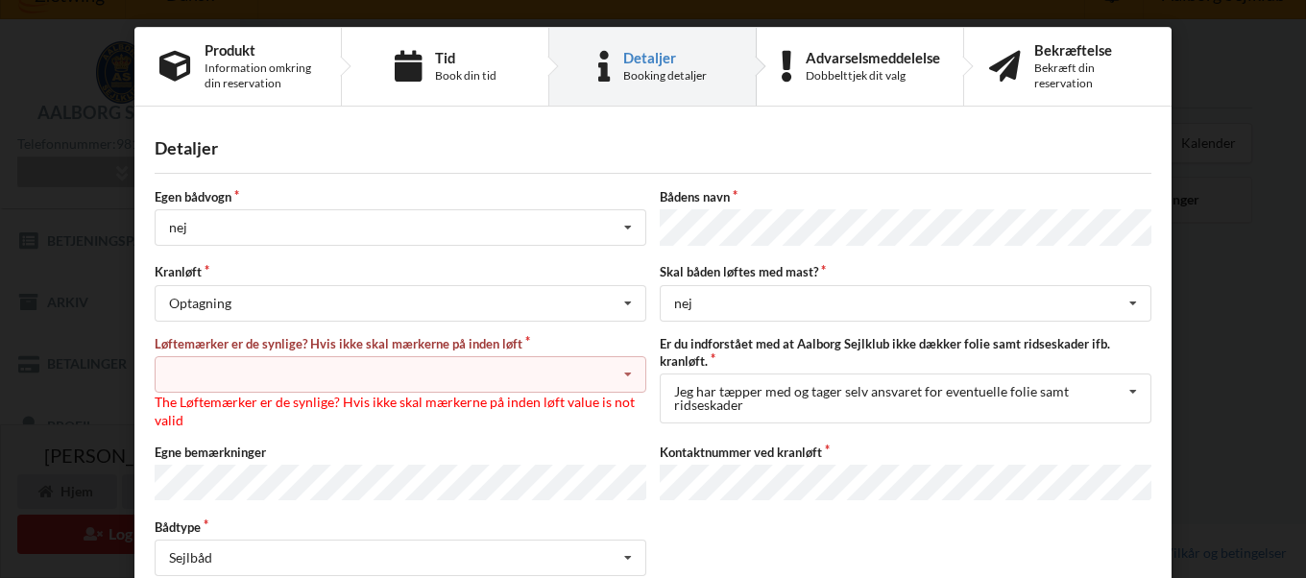
click at [623, 368] on icon at bounding box center [627, 375] width 29 height 36
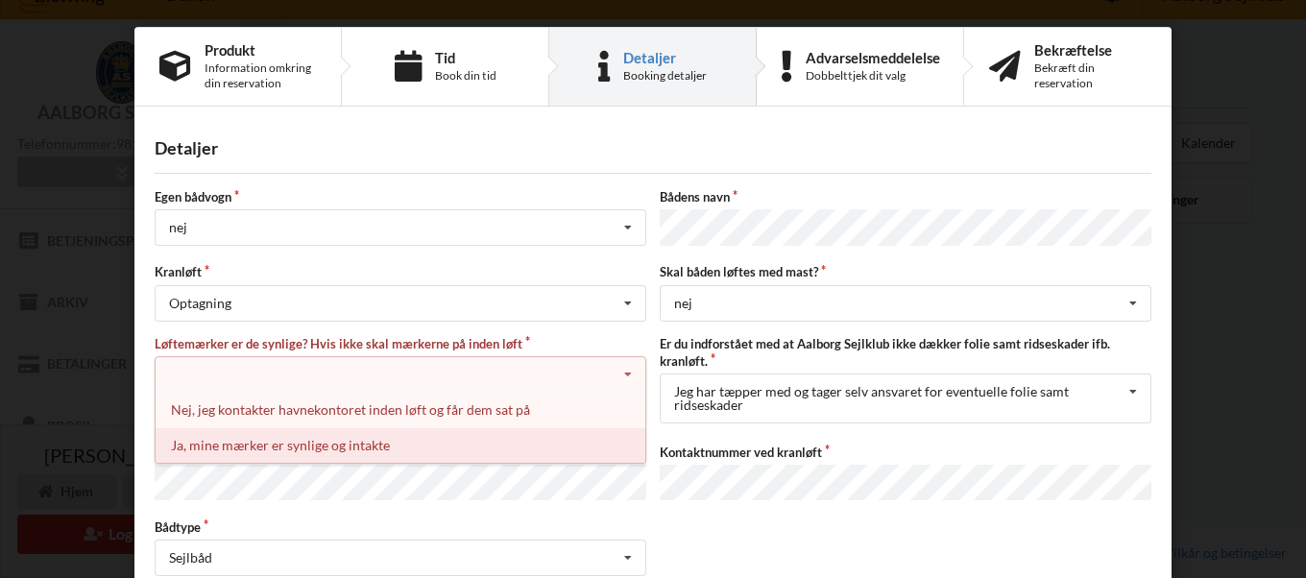
click at [208, 443] on div "Ja, mine mærker er synlige og intakte" at bounding box center [401, 445] width 490 height 36
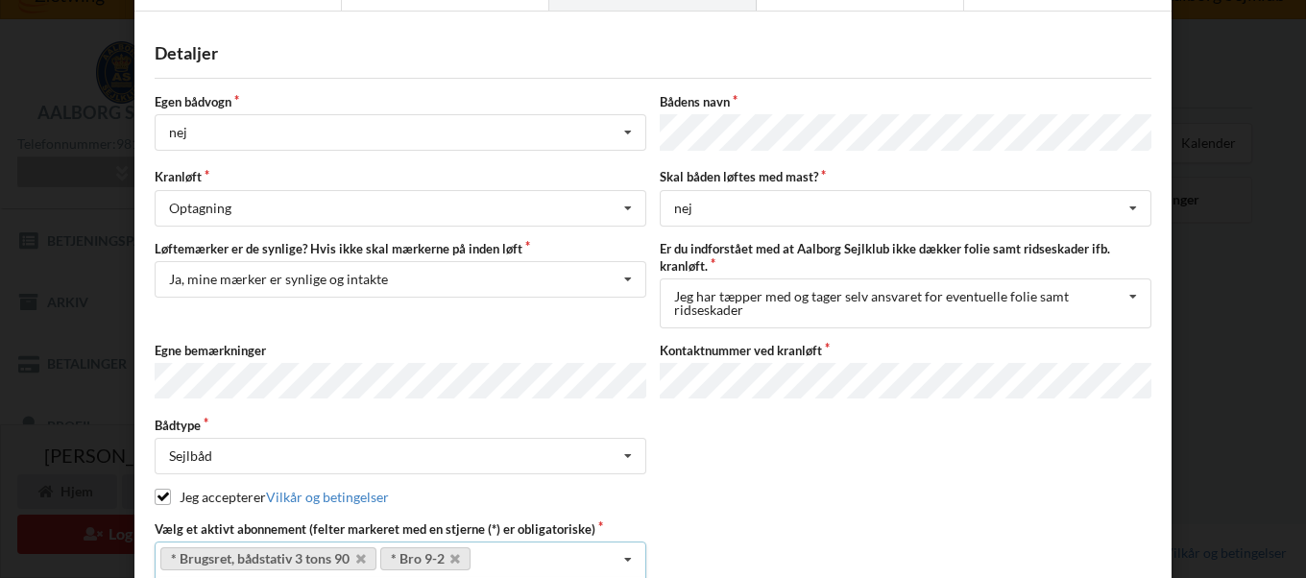
scroll to position [193, 0]
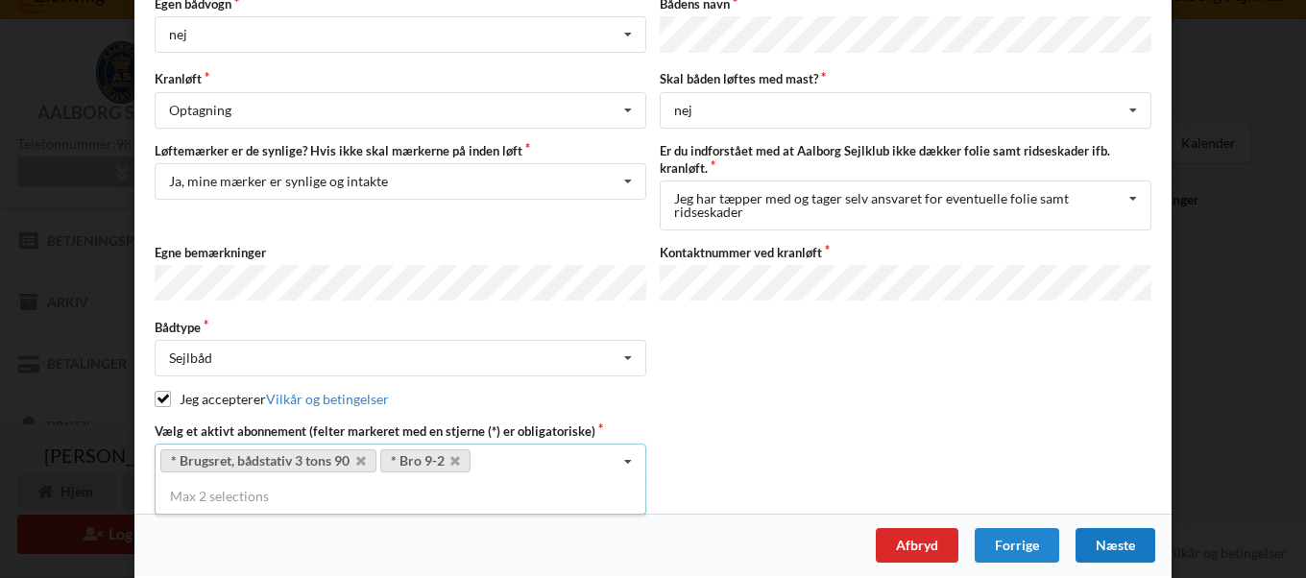
click at [1099, 529] on div "Næste" at bounding box center [1115, 545] width 80 height 35
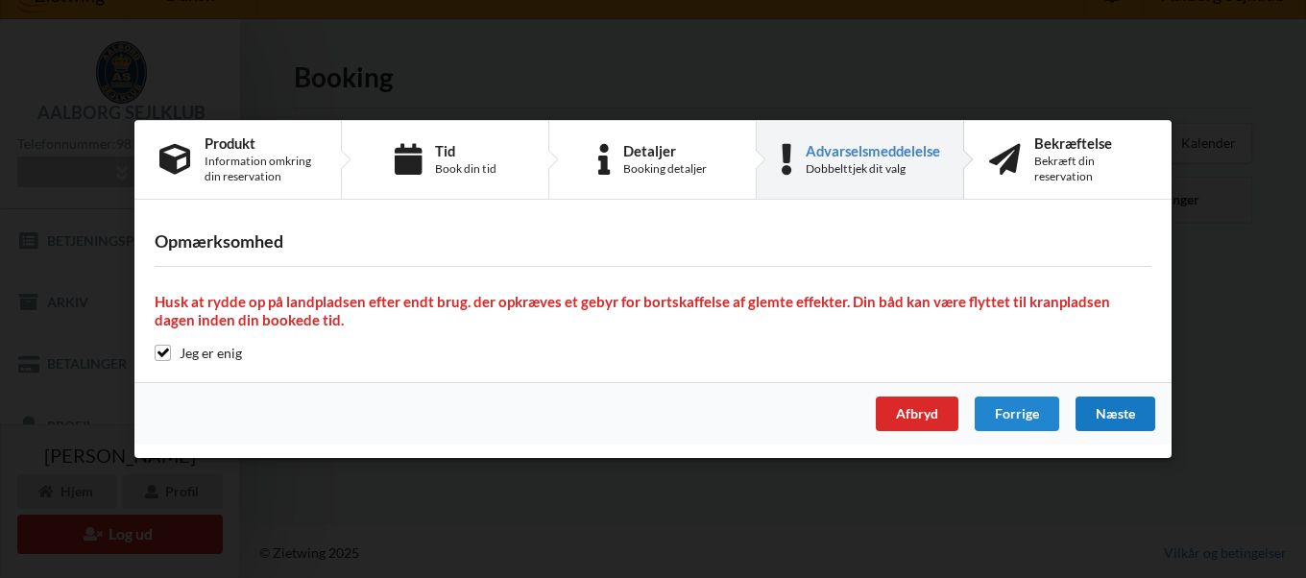
click at [1112, 413] on div "Næste" at bounding box center [1115, 413] width 80 height 35
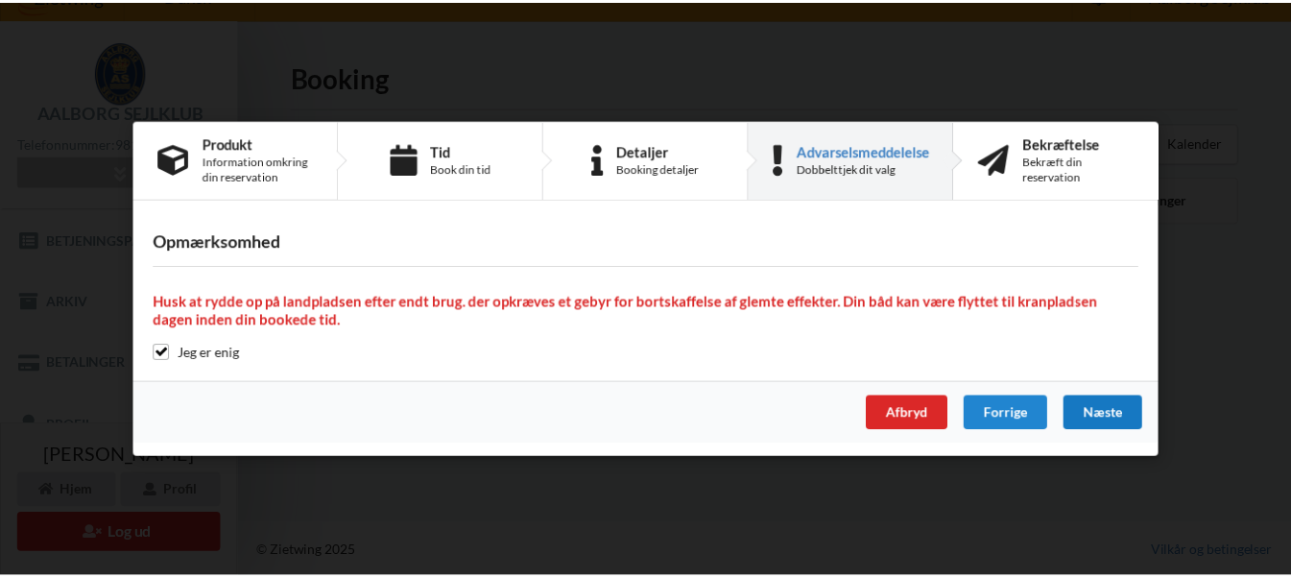
scroll to position [0, 0]
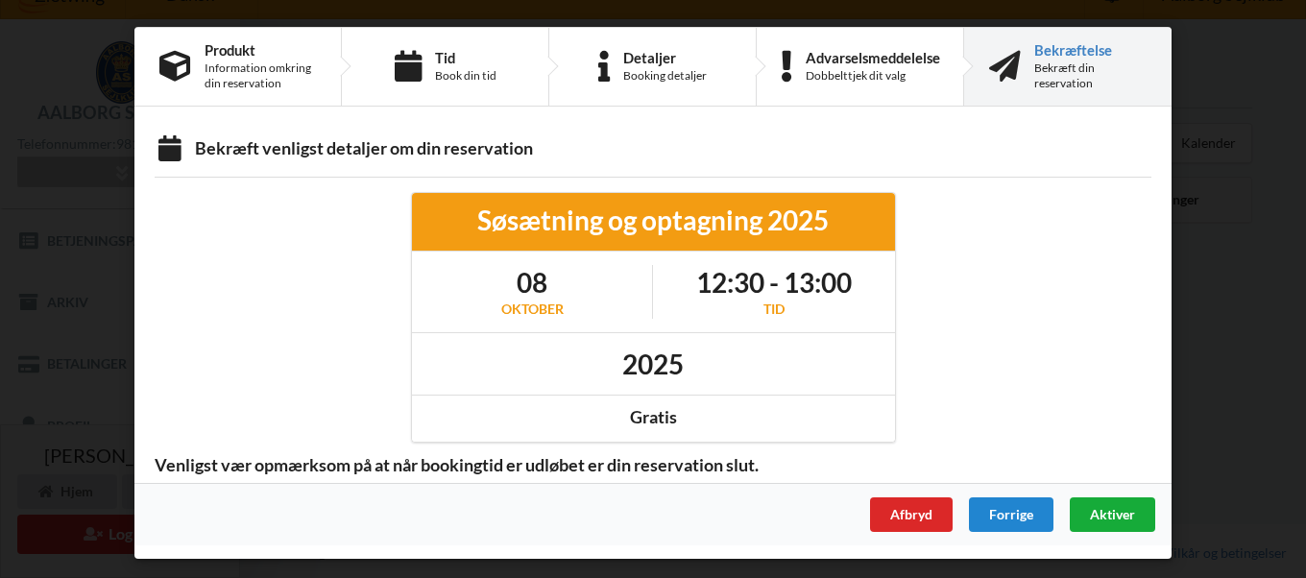
click at [1107, 507] on span "Aktiver" at bounding box center [1112, 514] width 45 height 16
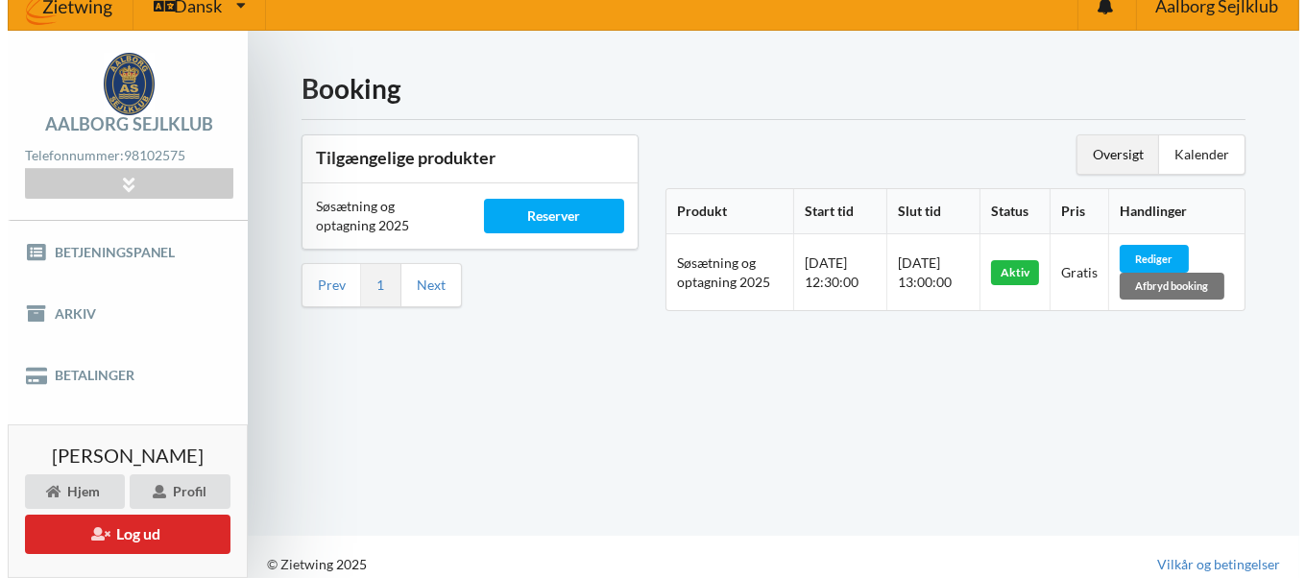
scroll to position [32, 0]
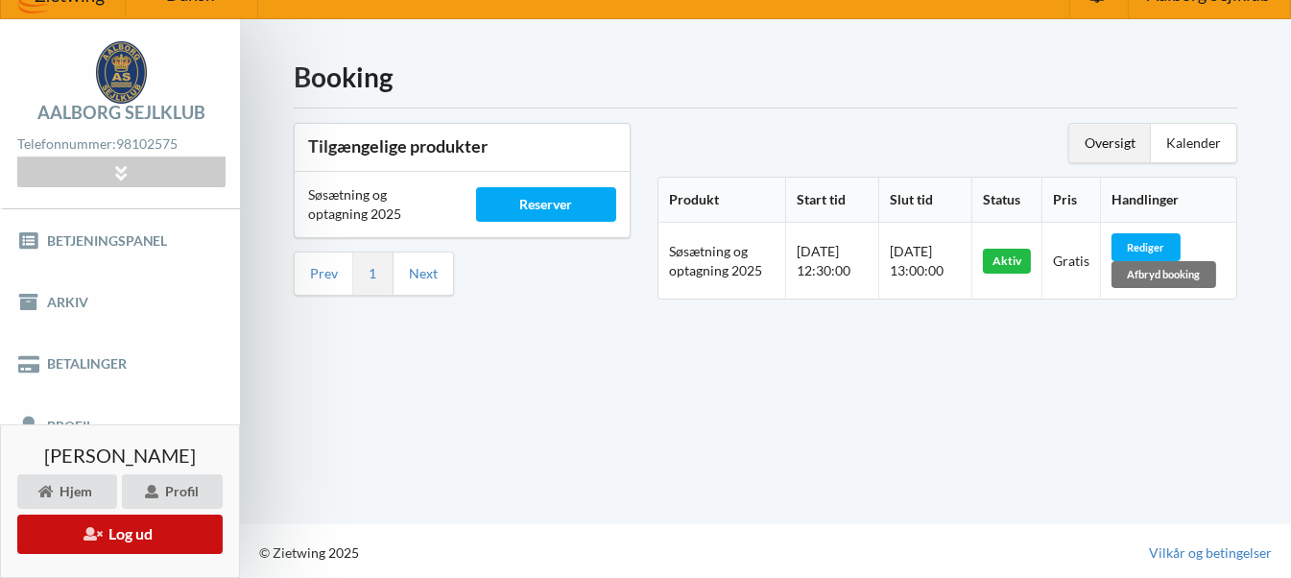
click at [121, 533] on button "Log ud" at bounding box center [119, 534] width 205 height 39
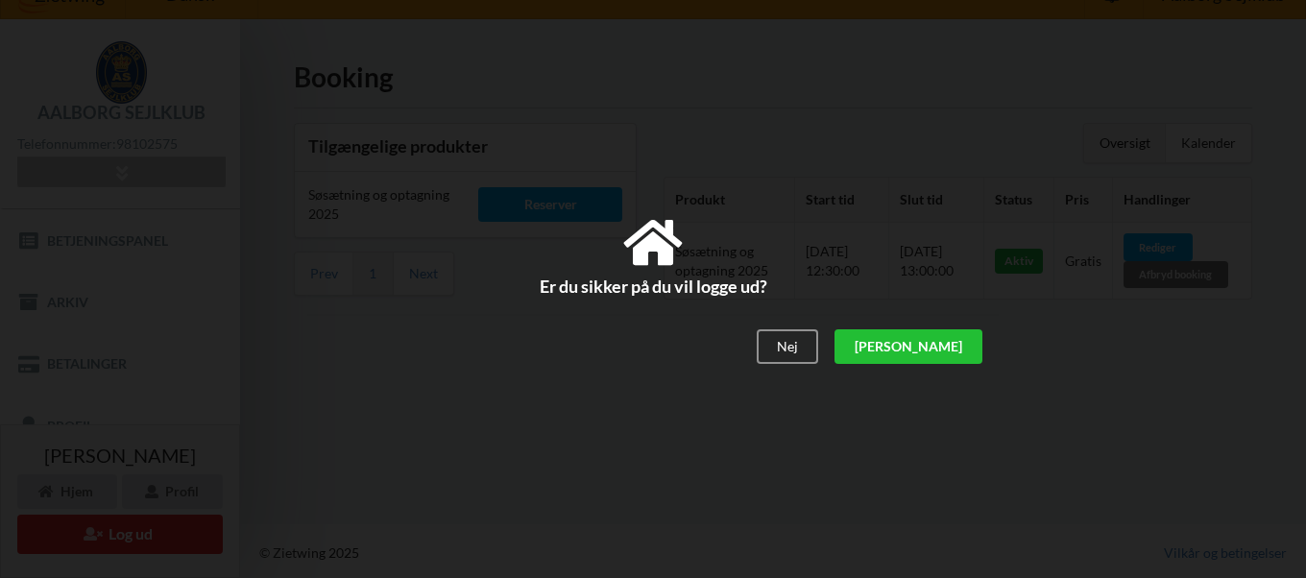
click at [961, 348] on div "[PERSON_NAME]" at bounding box center [908, 347] width 148 height 35
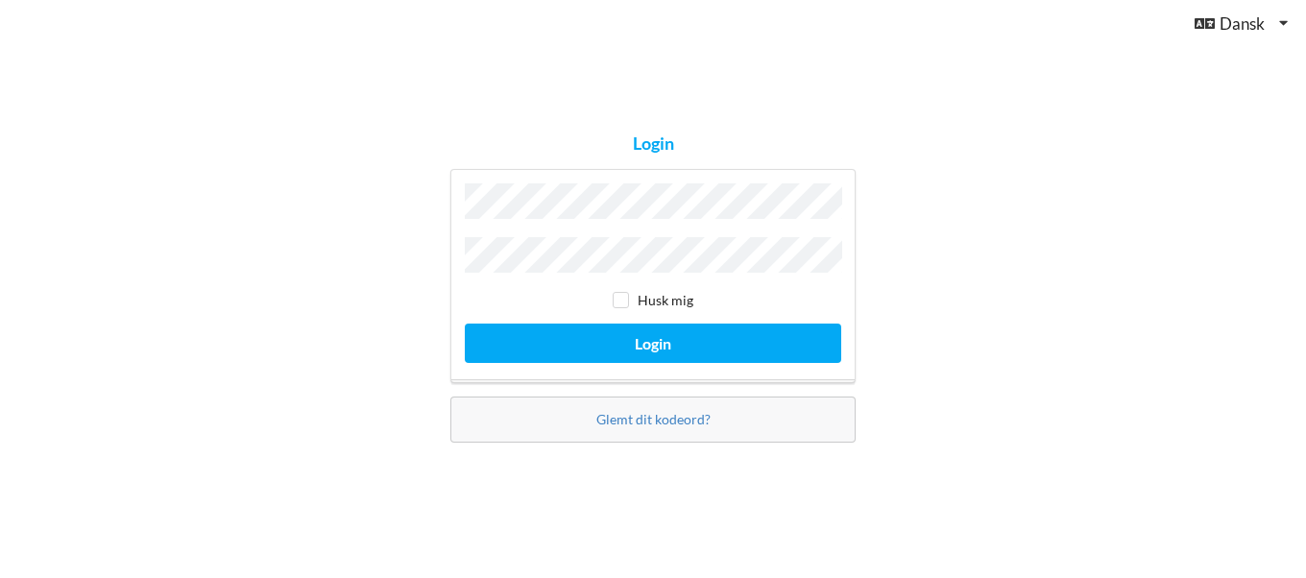
click at [684, 79] on div "Login Husk mig Login Glemt dit kodeord?" at bounding box center [653, 289] width 1306 height 578
